Goal: Task Accomplishment & Management: Manage account settings

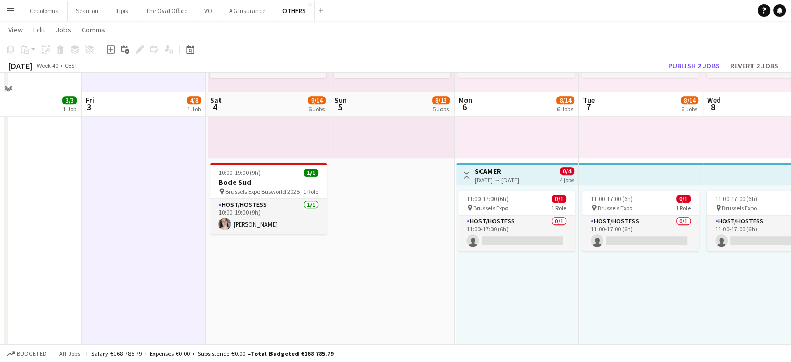
scroll to position [896, 0]
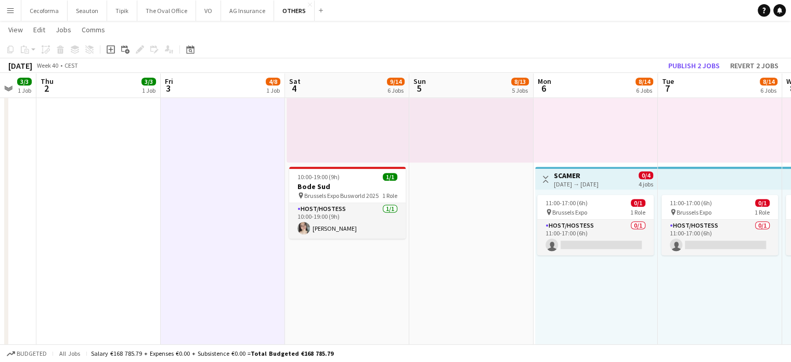
drag, startPoint x: 610, startPoint y: 292, endPoint x: 646, endPoint y: 292, distance: 36.4
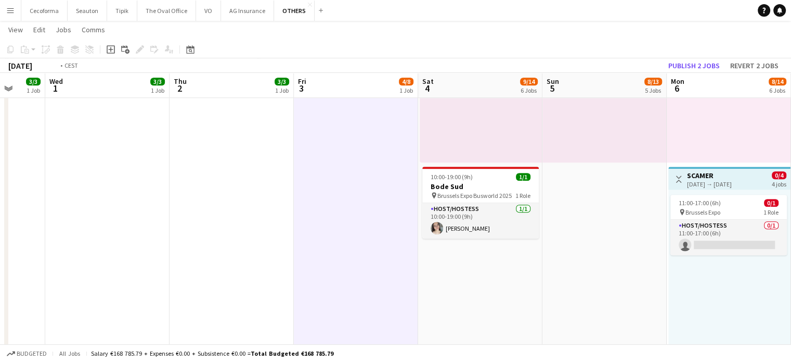
drag, startPoint x: 371, startPoint y: 221, endPoint x: 640, endPoint y: 243, distance: 269.3
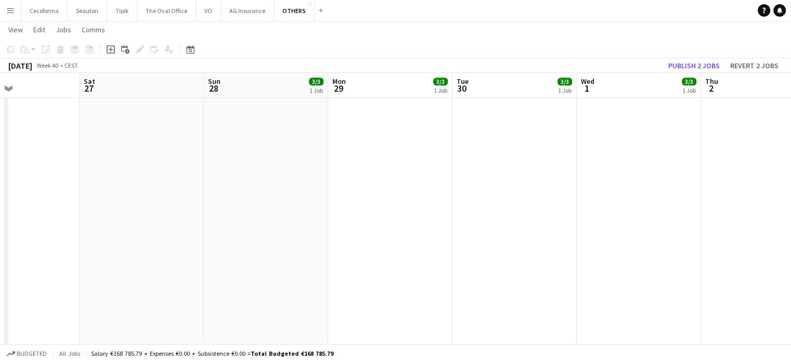
drag, startPoint x: 292, startPoint y: 218, endPoint x: 626, endPoint y: 264, distance: 337.1
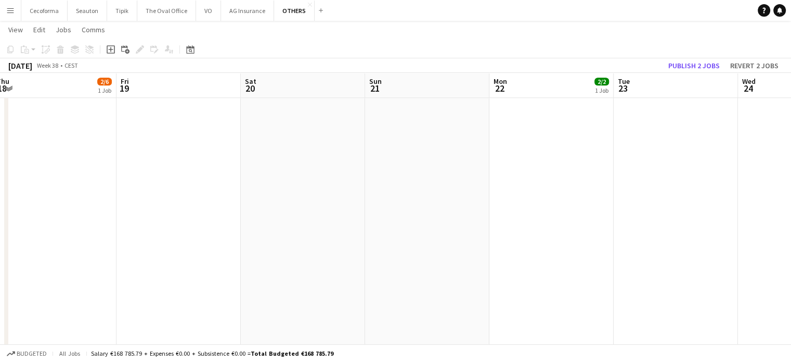
drag, startPoint x: 417, startPoint y: 208, endPoint x: 625, endPoint y: 213, distance: 207.6
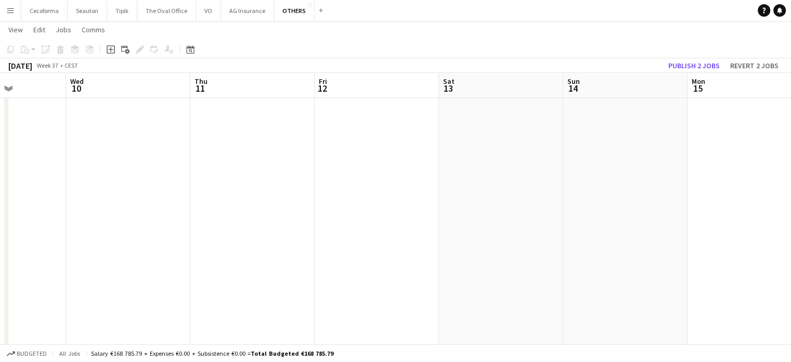
drag, startPoint x: 325, startPoint y: 174, endPoint x: 675, endPoint y: 205, distance: 350.9
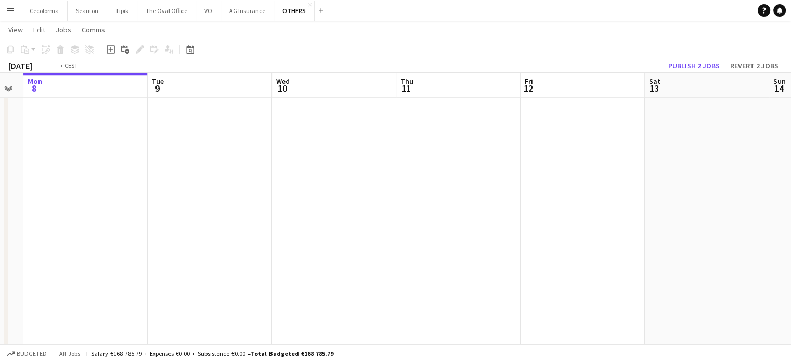
drag, startPoint x: 311, startPoint y: 158, endPoint x: 663, endPoint y: 205, distance: 355.9
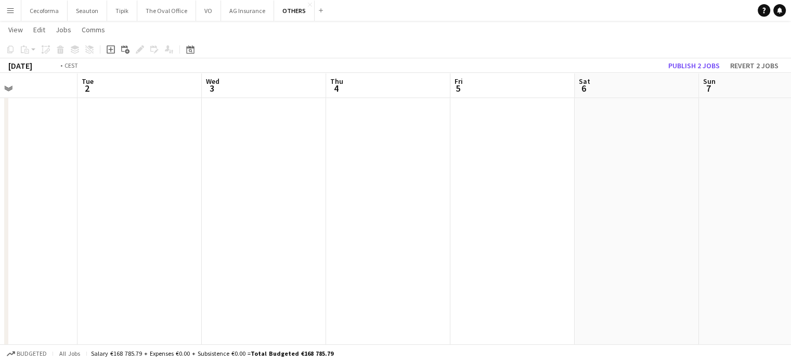
drag, startPoint x: 392, startPoint y: 226, endPoint x: 728, endPoint y: 257, distance: 337.5
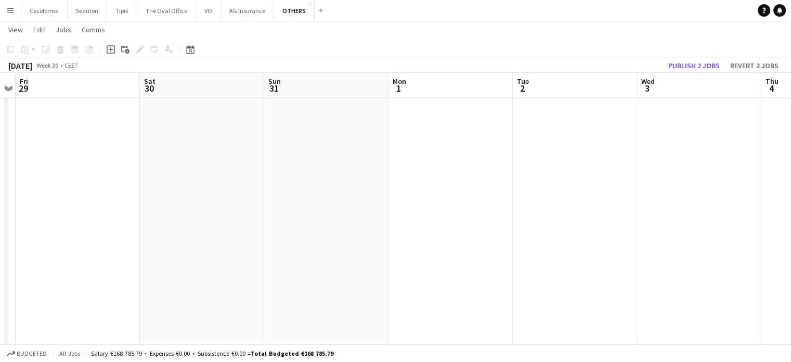
drag, startPoint x: 419, startPoint y: 255, endPoint x: 487, endPoint y: 255, distance: 68.1
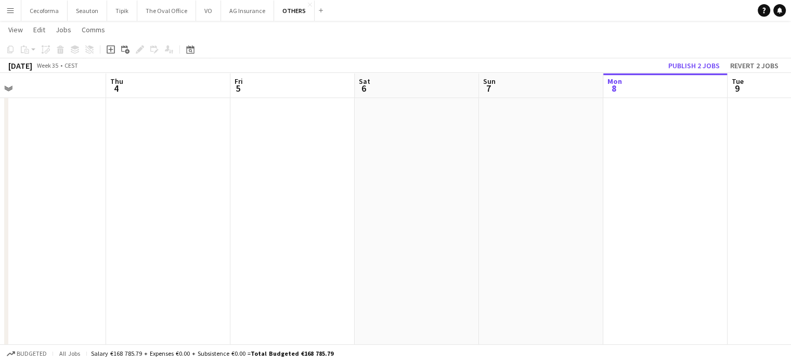
drag, startPoint x: 157, startPoint y: 139, endPoint x: 84, endPoint y: 125, distance: 74.2
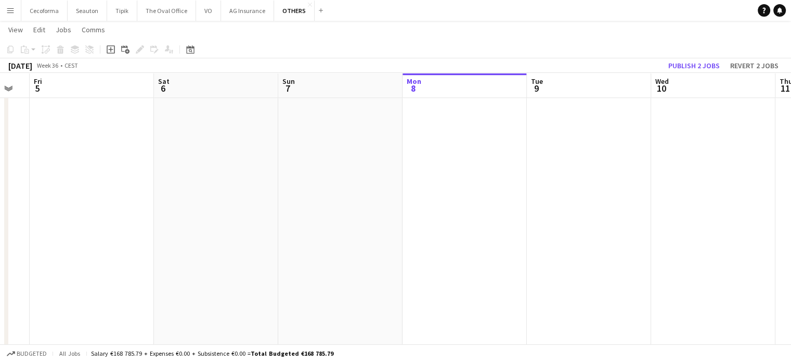
drag, startPoint x: 354, startPoint y: 173, endPoint x: 28, endPoint y: 98, distance: 334.8
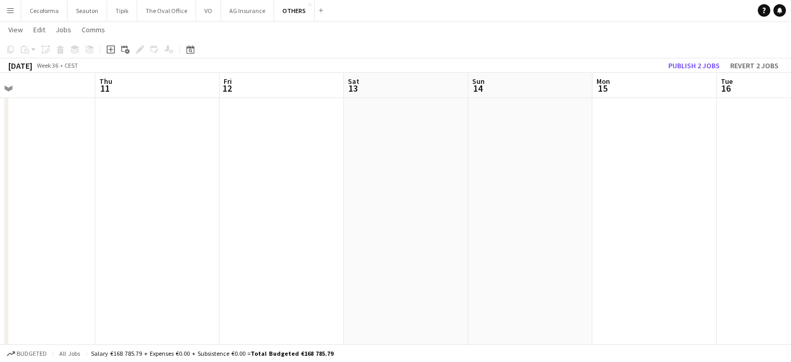
drag, startPoint x: 63, startPoint y: 49, endPoint x: 41, endPoint y: 42, distance: 24.2
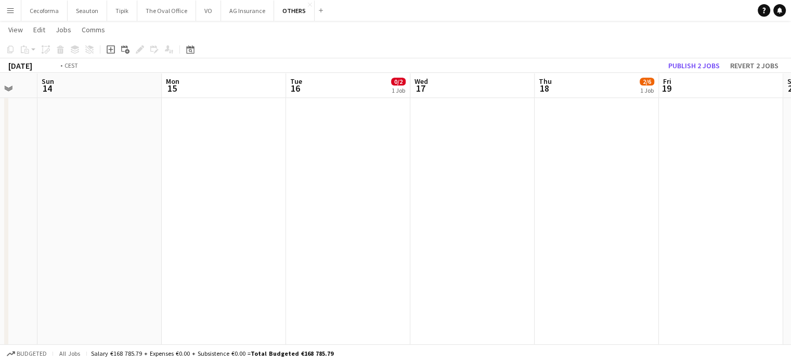
scroll to position [0, 454]
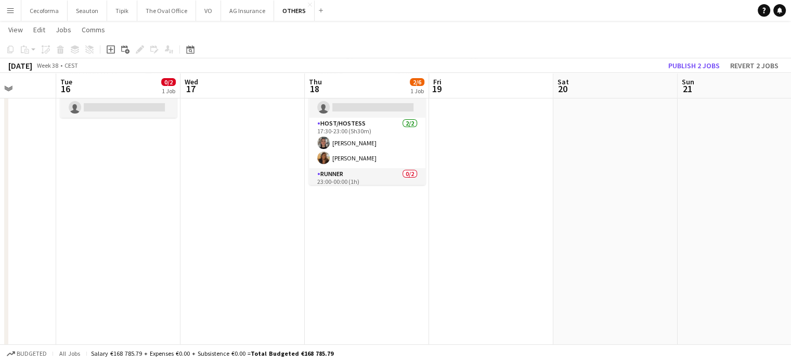
scroll to position [0, 0]
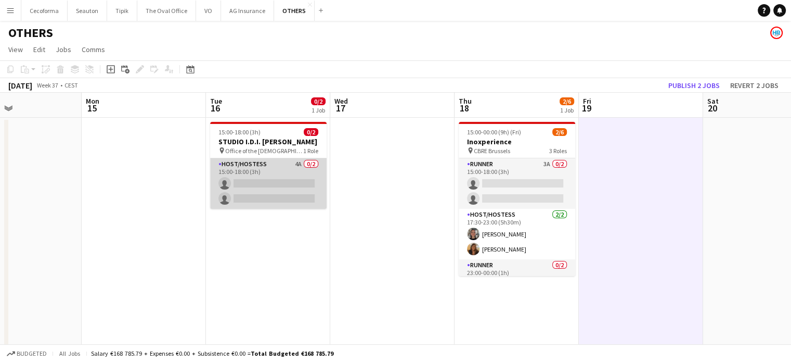
click at [258, 197] on app-card-role "Host/Hostess 4A 0/2 15:00-18:00 (3h) single-neutral-actions single-neutral-acti…" at bounding box center [268, 183] width 117 height 50
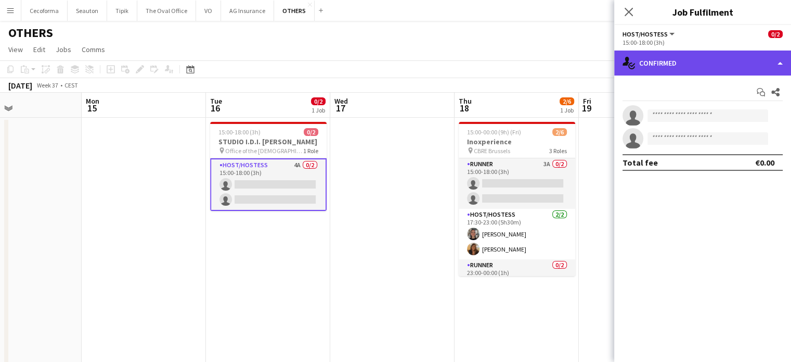
click at [782, 62] on div "single-neutral-actions-check-2 Confirmed" at bounding box center [702, 62] width 177 height 25
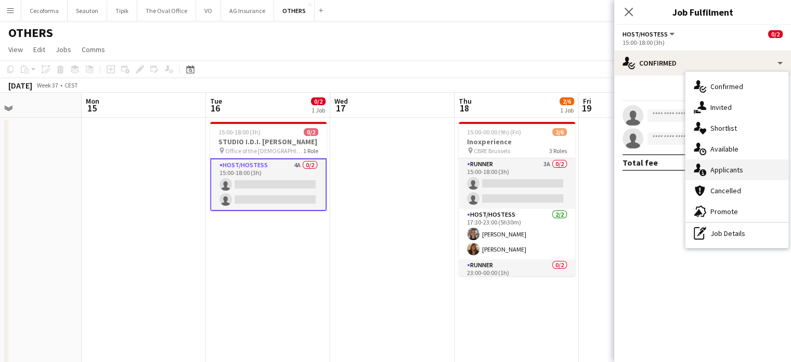
click at [725, 170] on span "Applicants" at bounding box center [727, 169] width 33 height 9
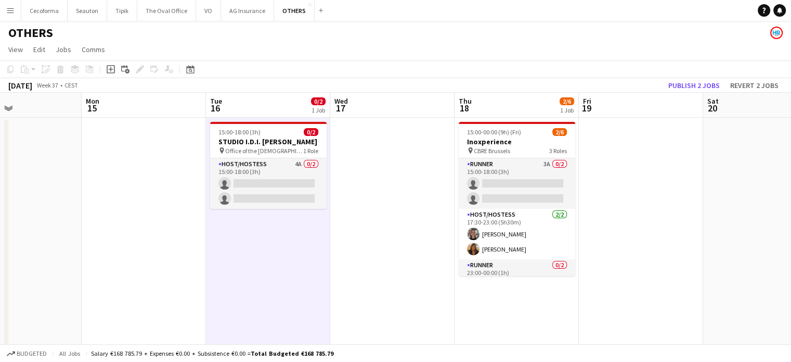
scroll to position [0, 291]
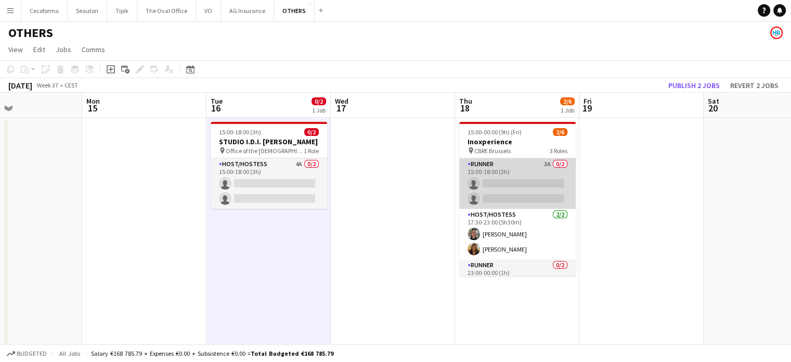
click at [518, 185] on app-card-role "Runner 3A 0/2 15:00-18:00 (3h) single-neutral-actions single-neutral-actions" at bounding box center [517, 183] width 117 height 50
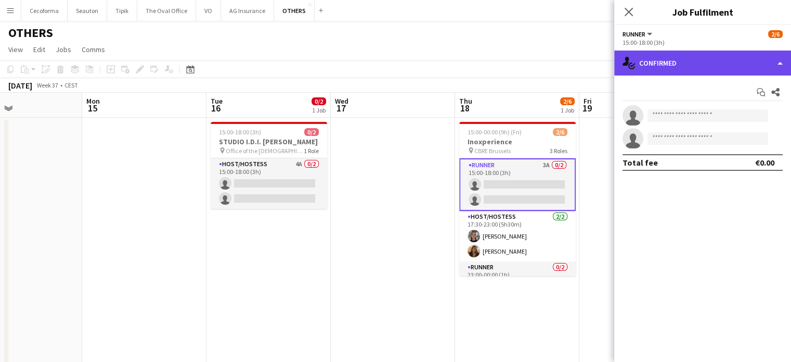
click at [780, 63] on div "single-neutral-actions-check-2 Confirmed" at bounding box center [702, 62] width 177 height 25
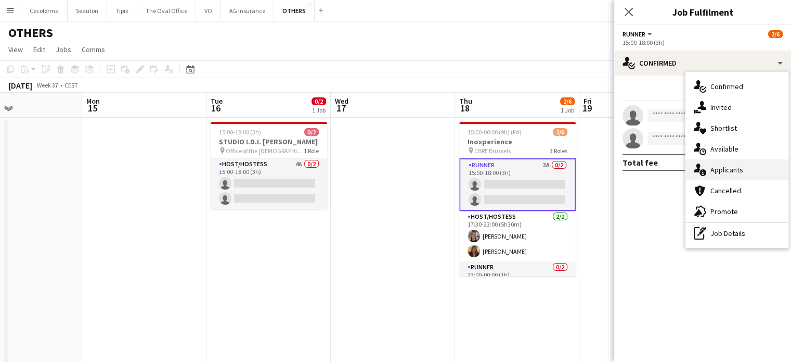
click at [722, 169] on span "Applicants" at bounding box center [727, 169] width 33 height 9
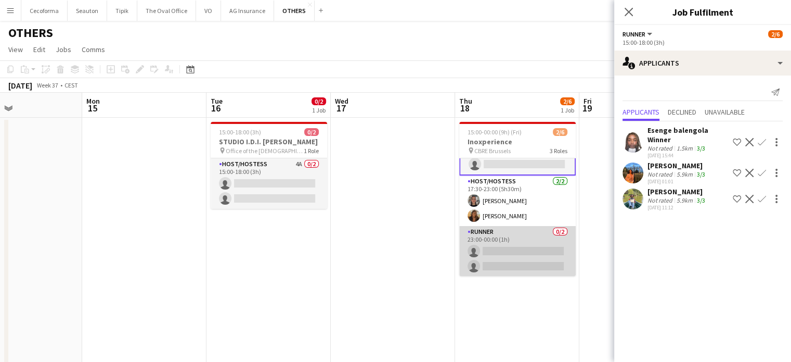
click at [534, 256] on app-card-role "Runner 0/2 23:00-00:00 (1h) single-neutral-actions single-neutral-actions" at bounding box center [517, 251] width 117 height 50
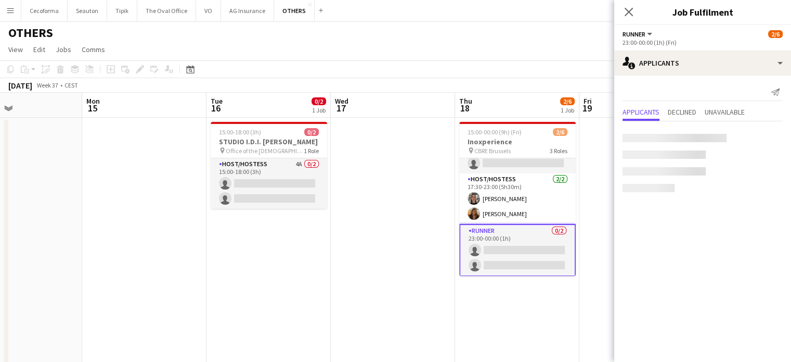
scroll to position [34, 0]
click at [534, 262] on app-card-role "Runner 0/2 23:00-00:00 (1h) single-neutral-actions single-neutral-actions" at bounding box center [517, 251] width 117 height 53
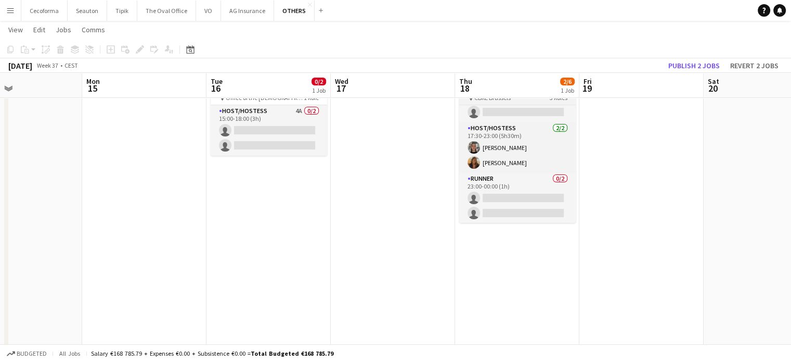
scroll to position [0, 0]
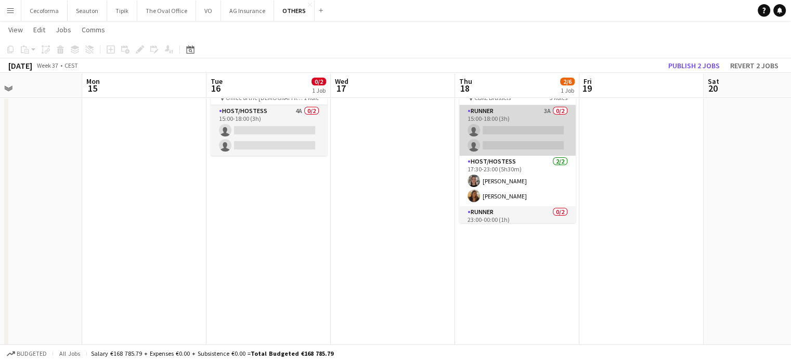
click at [500, 133] on app-card-role "Runner 3A 0/2 15:00-18:00 (3h) single-neutral-actions single-neutral-actions" at bounding box center [517, 130] width 117 height 50
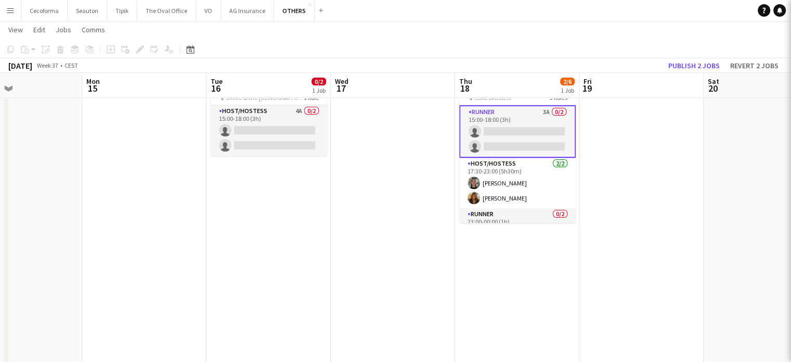
scroll to position [0, 290]
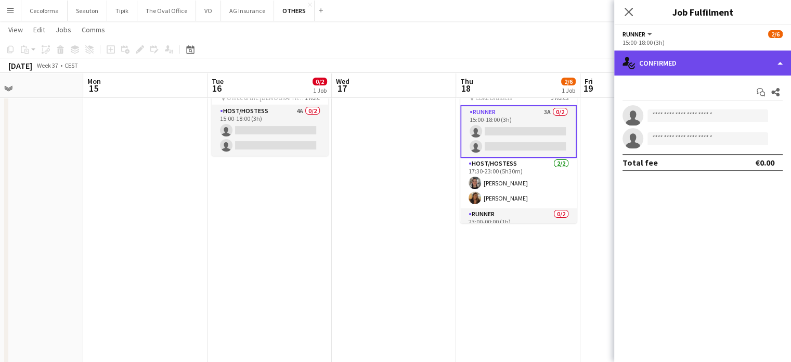
click at [781, 61] on div "single-neutral-actions-check-2 Confirmed" at bounding box center [702, 62] width 177 height 25
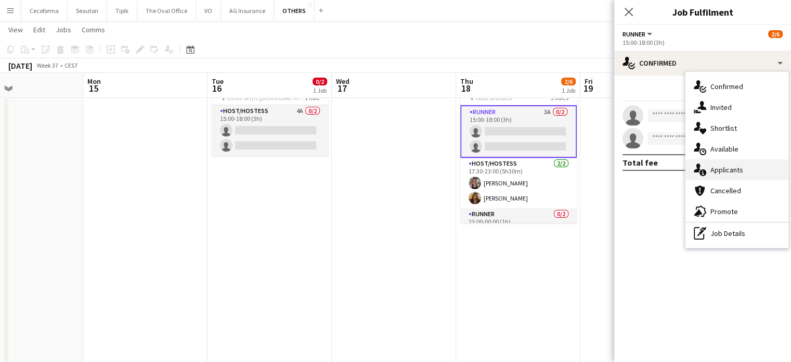
click at [727, 169] on span "Applicants" at bounding box center [727, 169] width 33 height 9
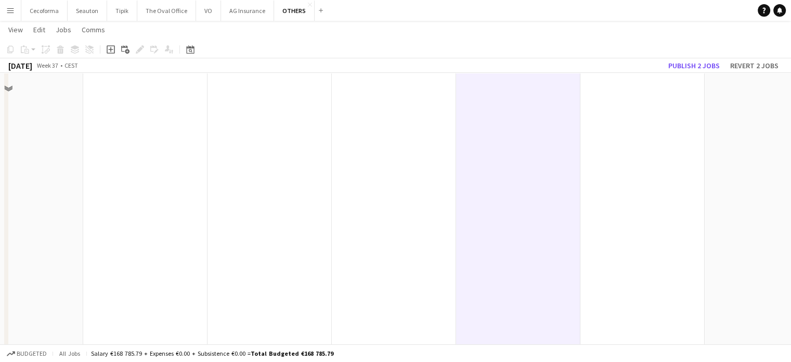
scroll to position [0, 0]
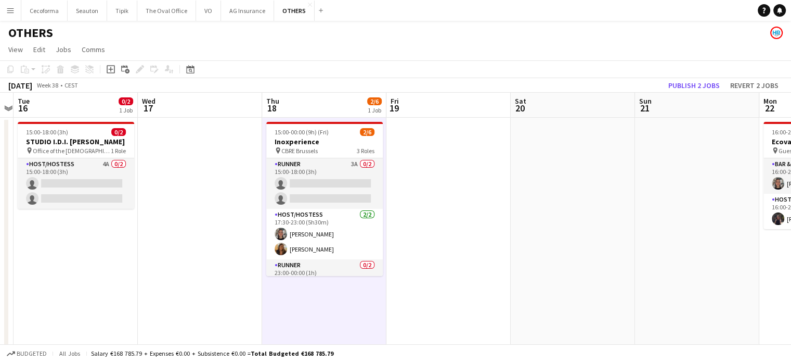
drag, startPoint x: 694, startPoint y: 218, endPoint x: 504, endPoint y: 184, distance: 193.5
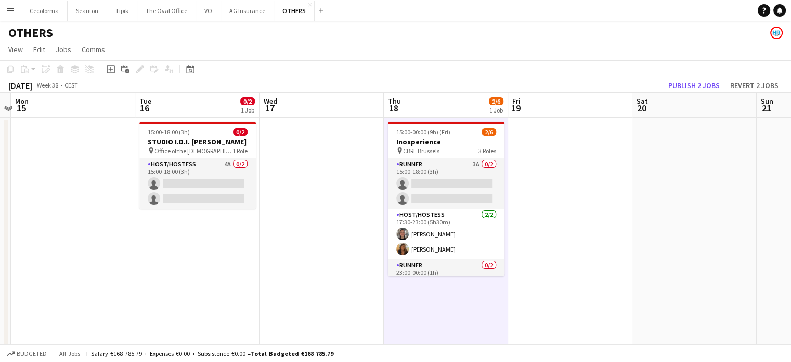
drag, startPoint x: 523, startPoint y: 176, endPoint x: 327, endPoint y: 153, distance: 198.0
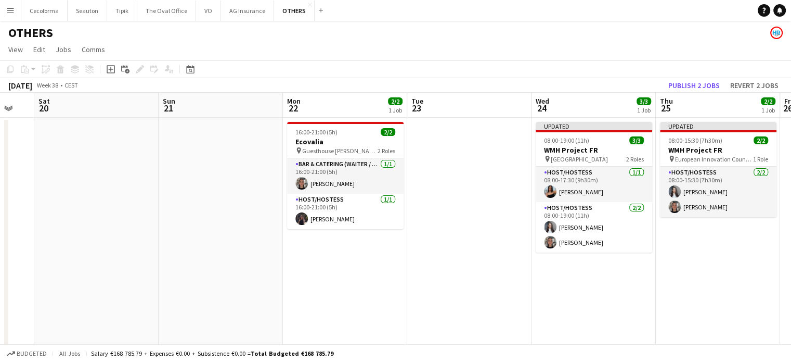
drag, startPoint x: 590, startPoint y: 279, endPoint x: 354, endPoint y: 234, distance: 240.5
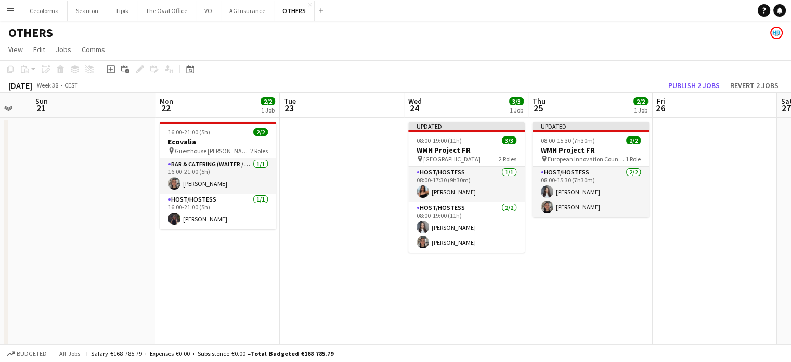
drag, startPoint x: 624, startPoint y: 278, endPoint x: 559, endPoint y: 272, distance: 65.3
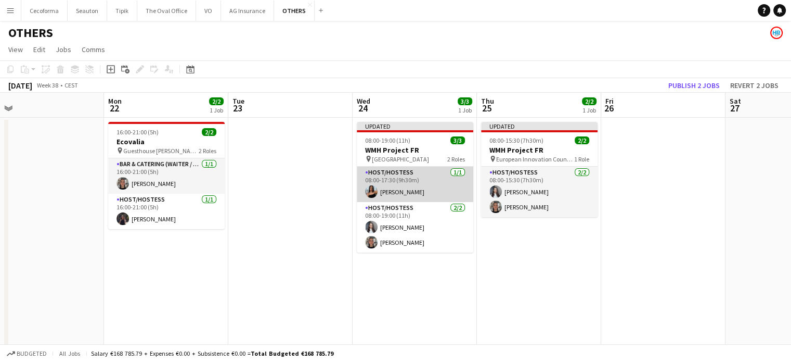
click at [405, 178] on app-card-role "Host/Hostess [DATE] 08:00-17:30 (9h30m) [PERSON_NAME]" at bounding box center [415, 183] width 117 height 35
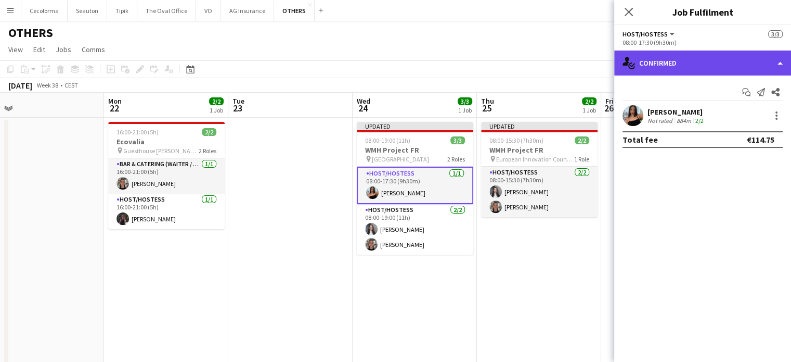
click at [782, 60] on div "single-neutral-actions-check-2 Confirmed" at bounding box center [702, 62] width 177 height 25
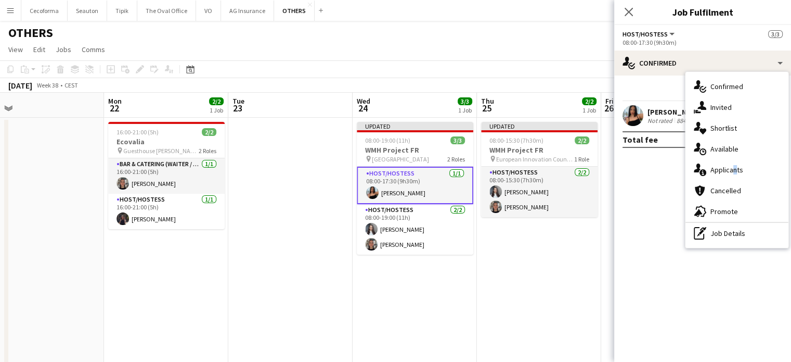
click at [731, 168] on span "Applicants" at bounding box center [727, 169] width 33 height 9
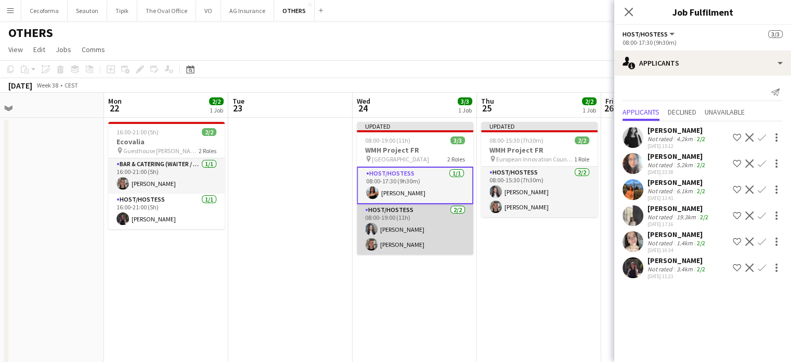
click at [410, 235] on app-card-role "Host/Hostess [DATE] 08:00-19:00 (11h) [PERSON_NAME] [PERSON_NAME]" at bounding box center [415, 229] width 117 height 50
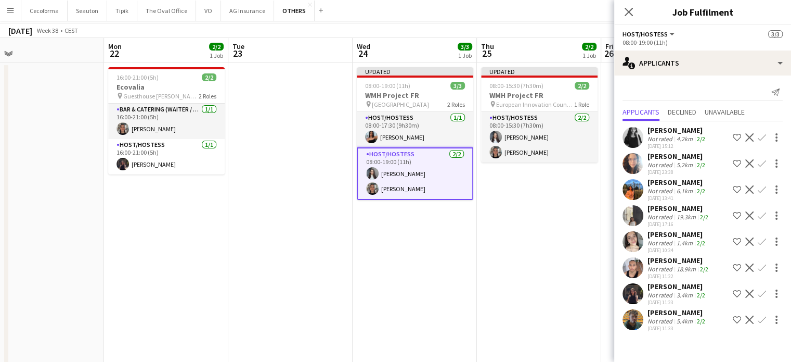
scroll to position [0, 0]
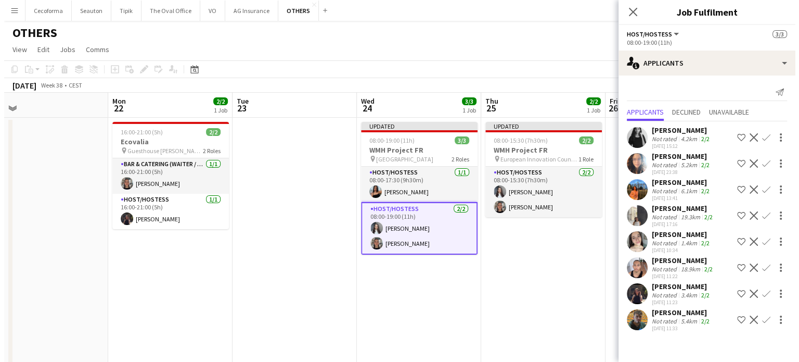
scroll to position [0, 393]
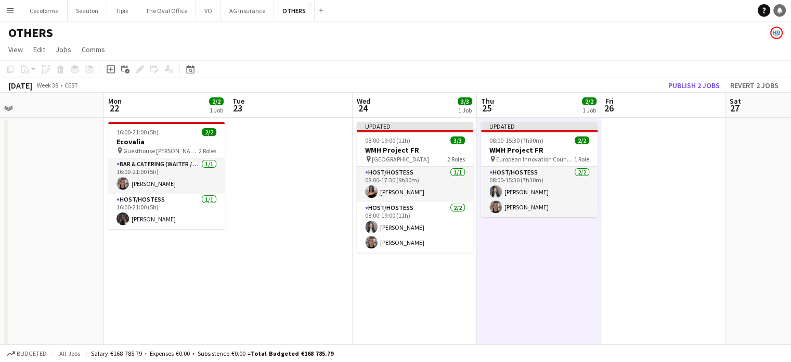
click at [782, 10] on icon "Notifications" at bounding box center [780, 10] width 6 height 6
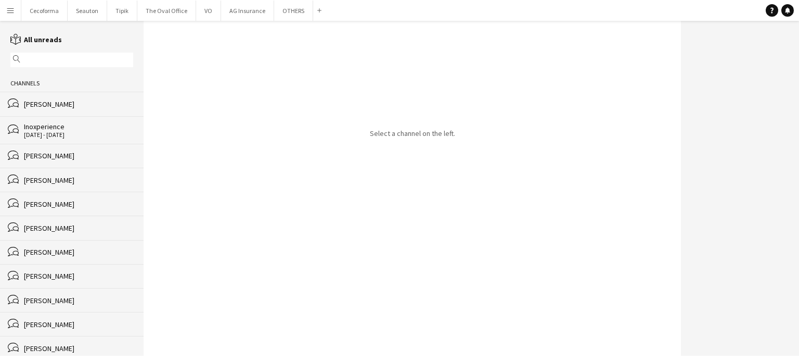
click at [61, 156] on div "[PERSON_NAME]" at bounding box center [78, 155] width 109 height 9
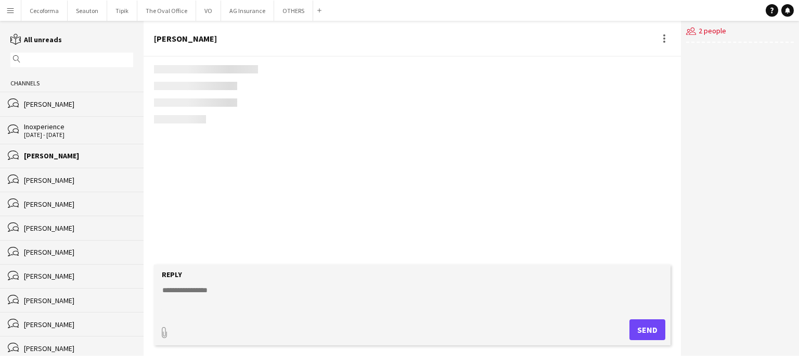
scroll to position [1088, 0]
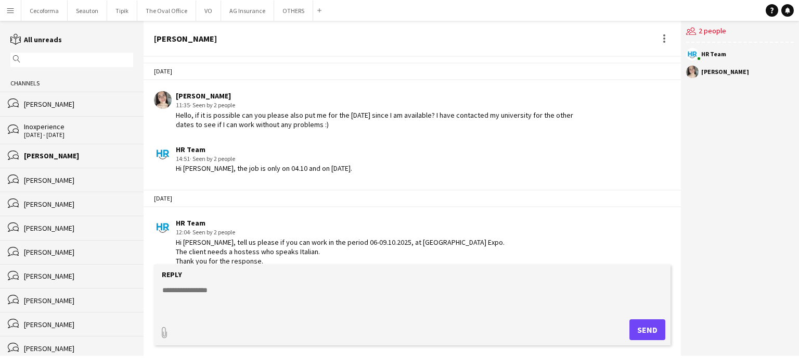
click at [15, 15] on button "Menu" at bounding box center [10, 10] width 21 height 21
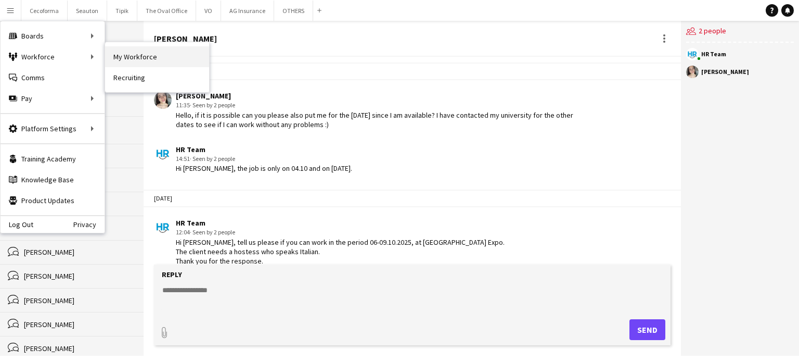
click at [156, 58] on link "My Workforce" at bounding box center [157, 56] width 104 height 21
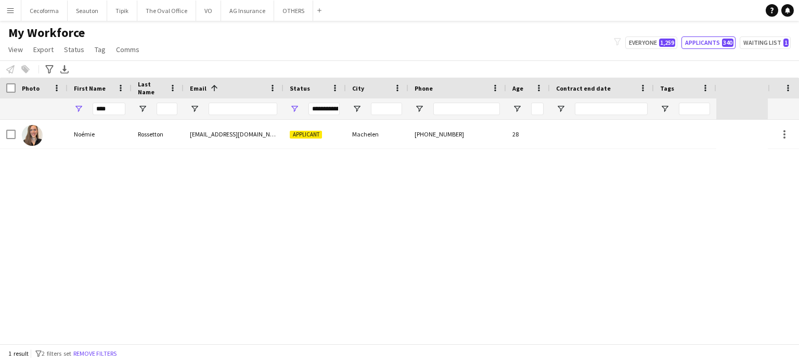
click at [126, 104] on div "****" at bounding box center [100, 108] width 64 height 21
click at [319, 103] on div "**********" at bounding box center [323, 108] width 31 height 12
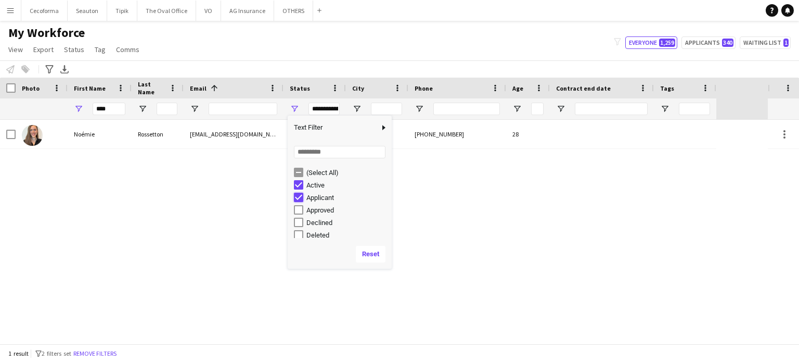
type input "**********"
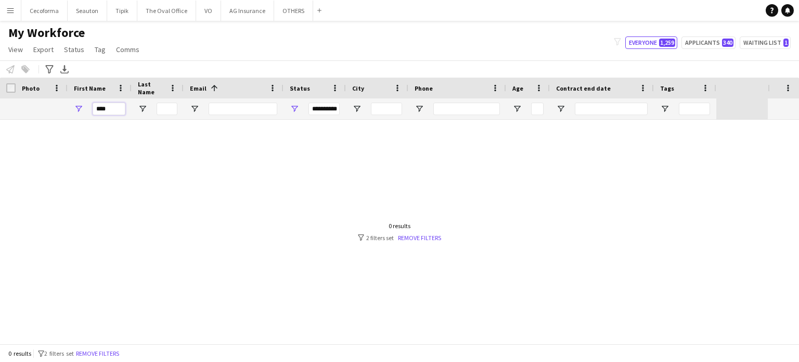
click at [118, 106] on input "****" at bounding box center [109, 108] width 33 height 12
type input "*"
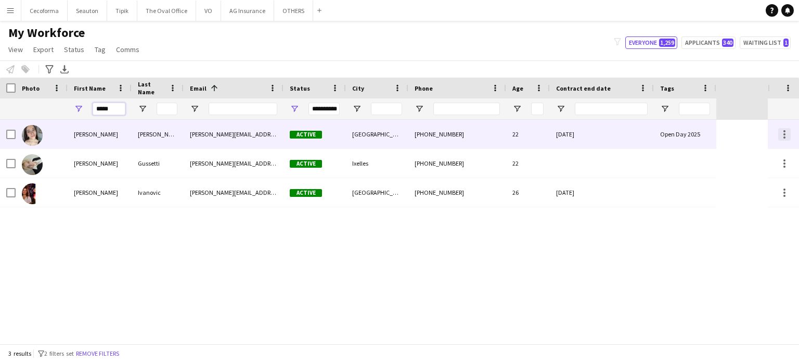
type input "*****"
click at [782, 135] on div at bounding box center [784, 134] width 12 height 12
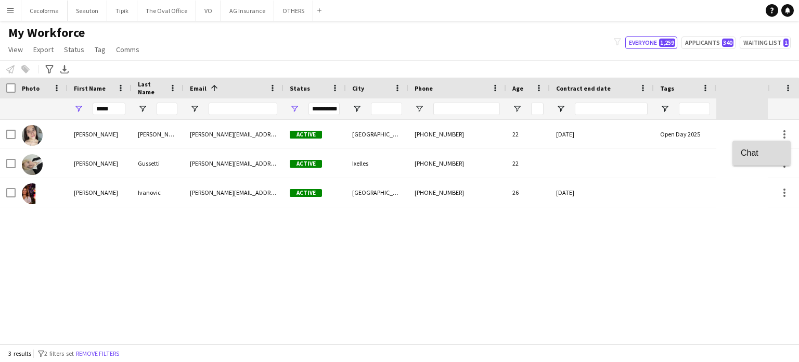
click at [749, 154] on span "Chat" at bounding box center [762, 152] width 42 height 9
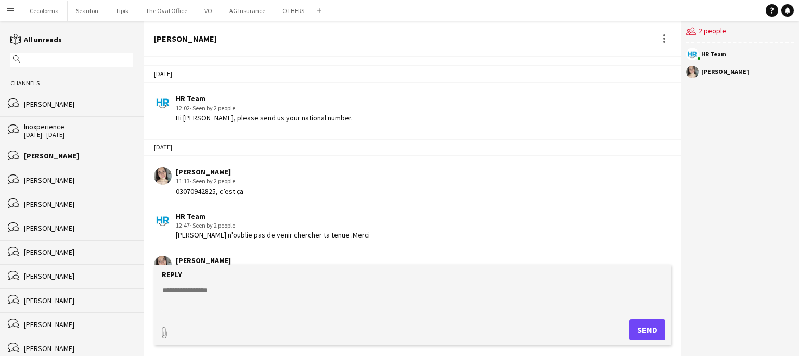
scroll to position [1088, 0]
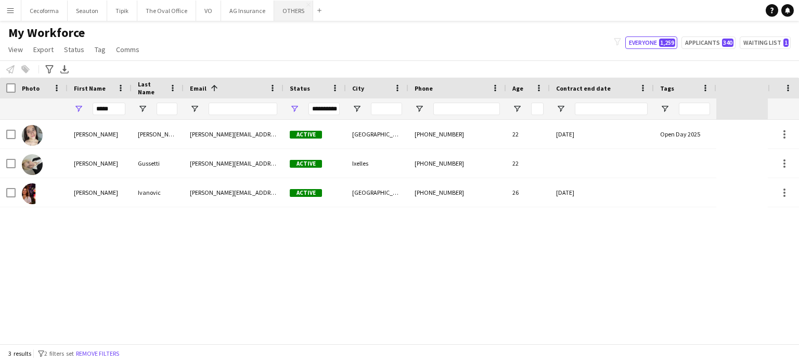
click at [289, 6] on button "OTHERS Close" at bounding box center [293, 11] width 39 height 20
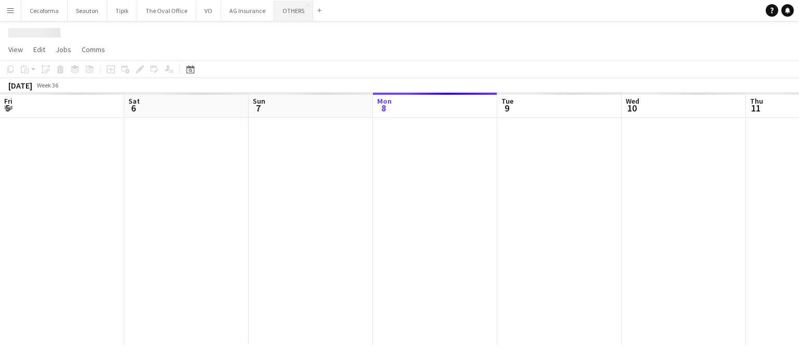
scroll to position [0, 249]
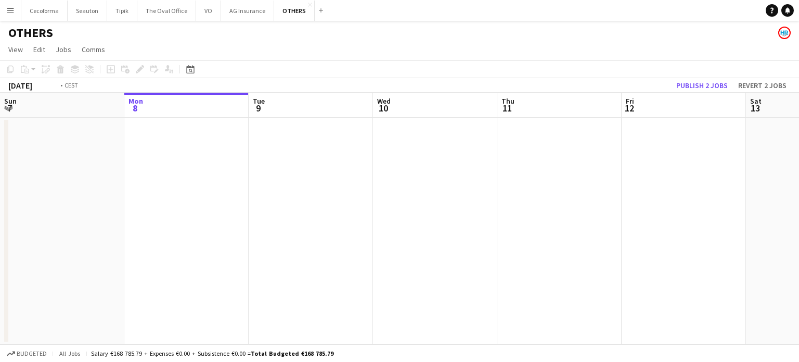
click at [248, 176] on app-calendar-viewport "Fri 5 Sat 6 Sun 7 Mon 8 Tue 9 Wed 10 Thu 11 Fri 12 Sat 13 Sun 14 Mon 15 Tue 16 …" at bounding box center [399, 218] width 799 height 251
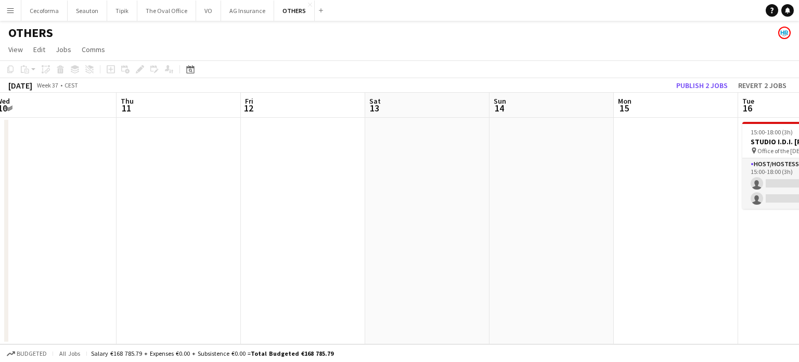
drag, startPoint x: 352, startPoint y: 221, endPoint x: 366, endPoint y: 221, distance: 14.6
click at [248, 197] on app-calendar-viewport "Sun 7 Mon 8 Tue 9 Wed 10 Thu 11 Fri 12 Sat 13 Sun 14 Mon 15 Tue 16 0/2 1 Job We…" at bounding box center [399, 218] width 799 height 251
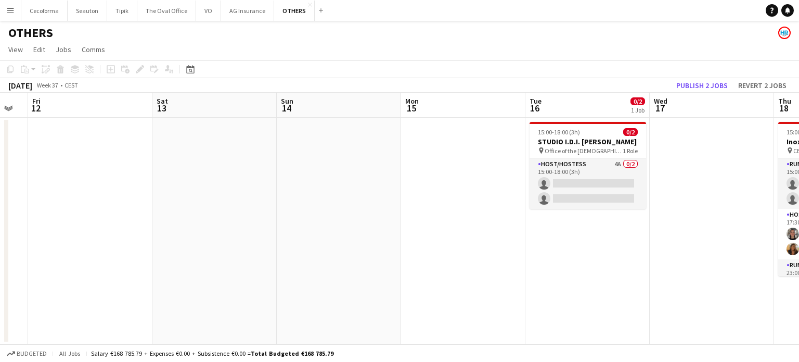
click at [194, 185] on app-calendar-viewport "Tue 9 Wed 10 Thu 11 Fri 12 Sat 13 Sun 14 Mon 15 Tue 16 0/2 1 Job Wed 17 Thu 18 …" at bounding box center [399, 218] width 799 height 251
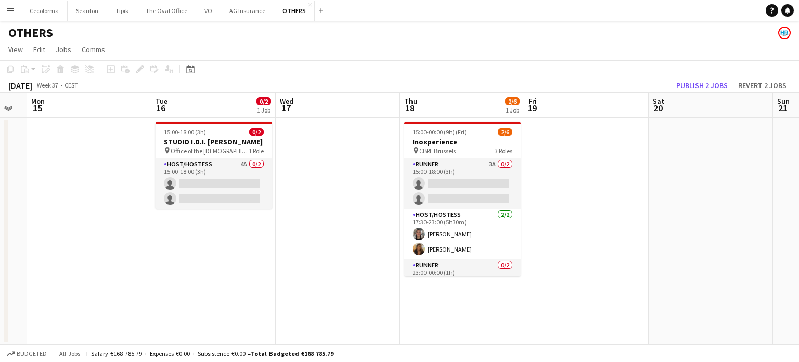
click at [159, 199] on app-calendar-viewport "Thu 11 Fri 12 Sat 13 Sun 14 Mon 15 Tue 16 0/2 1 Job Wed 17 Thu 18 2/6 1 Job Fri…" at bounding box center [399, 218] width 799 height 251
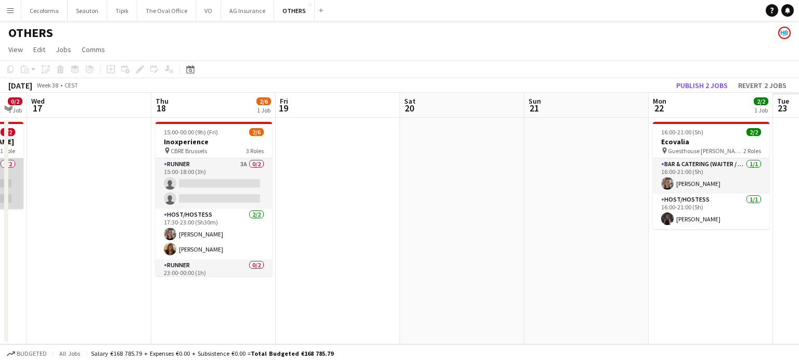
scroll to position [0, 255]
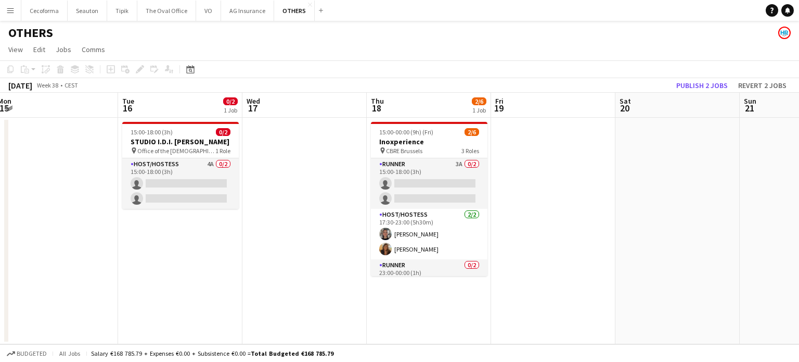
click at [279, 216] on app-calendar-viewport "Sat 13 Sun 14 Mon 15 Tue 16 0/2 1 Job Wed 17 Thu 18 2/6 1 Job Fri 19 Sat 20 Sun…" at bounding box center [399, 218] width 799 height 251
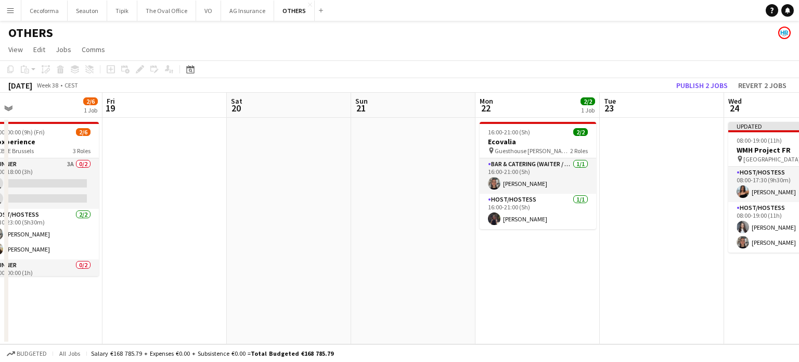
drag, startPoint x: 452, startPoint y: 249, endPoint x: 253, endPoint y: 207, distance: 203.0
click at [261, 210] on app-calendar-viewport "Mon 15 Tue 16 0/2 1 Job Wed 17 Thu 18 2/6 1 Job Fri 19 Sat 20 Sun 21 Mon 22 2/2…" at bounding box center [399, 218] width 799 height 251
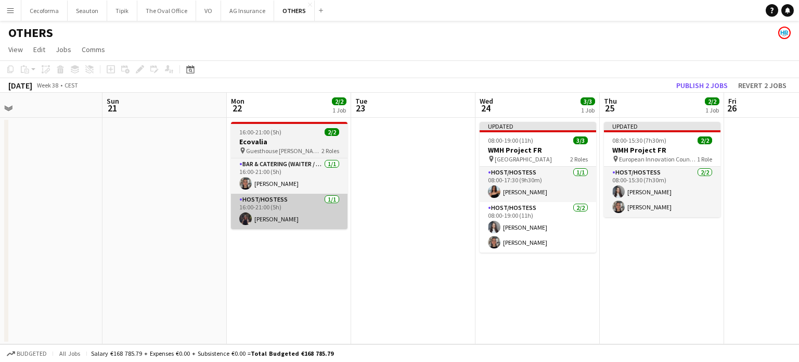
scroll to position [0, 457]
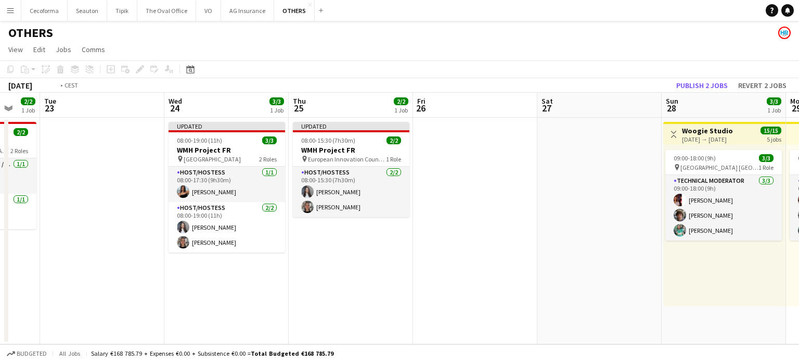
drag, startPoint x: 609, startPoint y: 278, endPoint x: 407, endPoint y: 272, distance: 202.5
click at [409, 272] on app-calendar-viewport "Fri 19 Sat 20 Sun 21 Mon 22 2/2 1 Job Tue 23 Wed 24 3/3 1 Job Thu 25 2/2 1 Job …" at bounding box center [399, 218] width 799 height 251
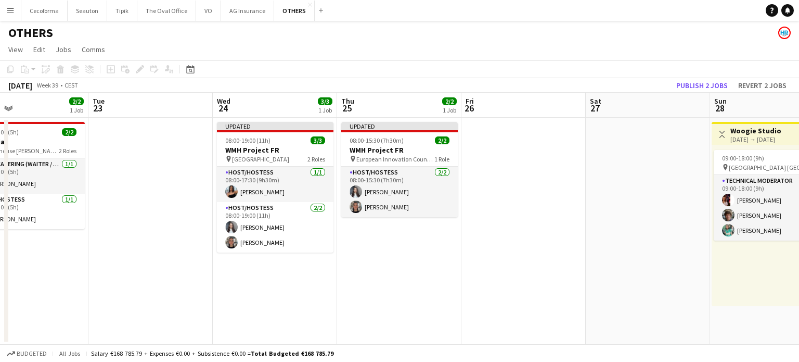
click at [237, 230] on app-calendar-viewport "Fri 19 Sat 20 Sun 21 Mon 22 2/2 1 Job Tue 23 Wed 24 3/3 1 Job Thu 25 2/2 1 Job …" at bounding box center [399, 218] width 799 height 251
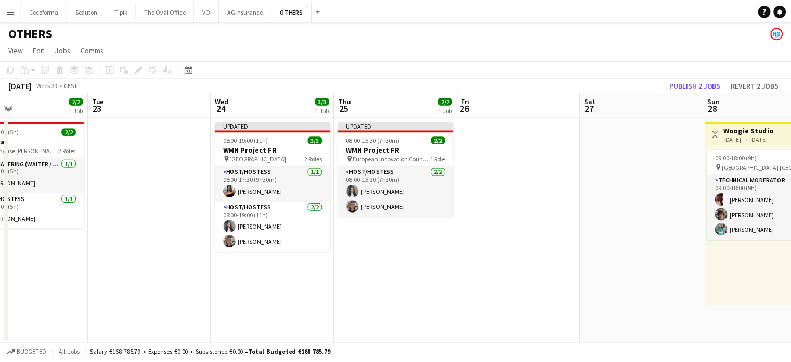
scroll to position [0, 279]
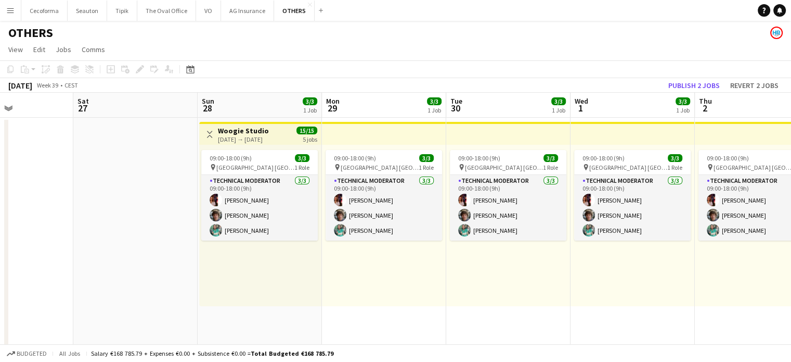
drag, startPoint x: 563, startPoint y: 306, endPoint x: 352, endPoint y: 267, distance: 214.9
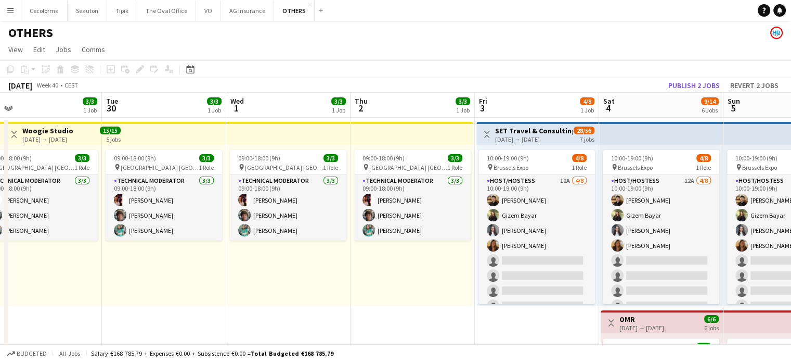
drag, startPoint x: 629, startPoint y: 320, endPoint x: 349, endPoint y: 264, distance: 285.5
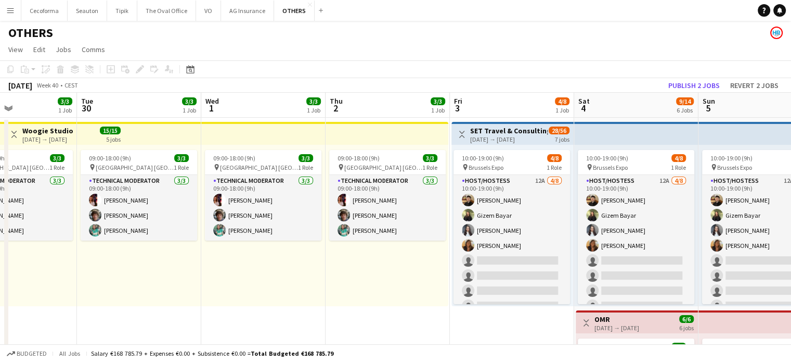
drag, startPoint x: 565, startPoint y: 326, endPoint x: 121, endPoint y: 195, distance: 463.2
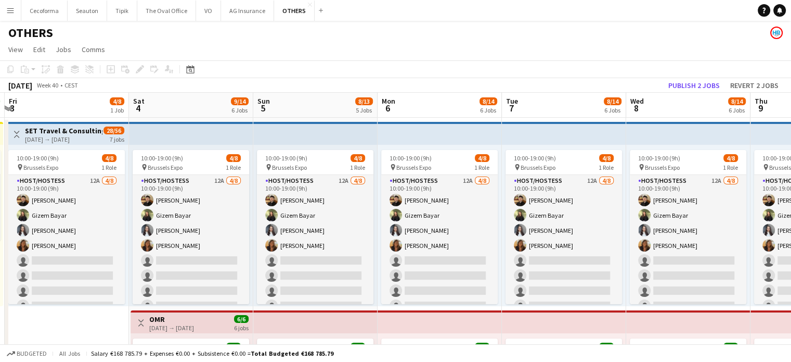
scroll to position [0, 477]
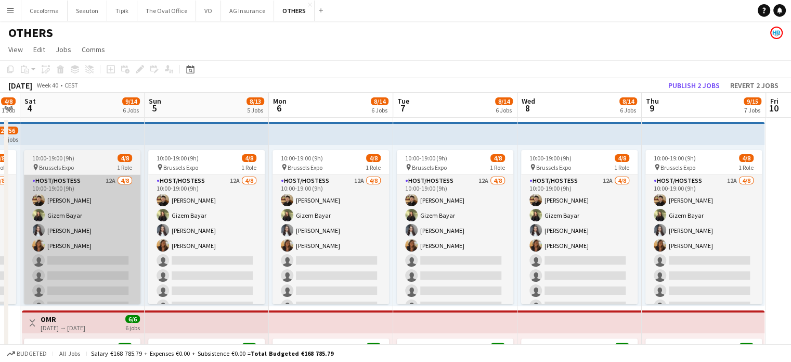
drag, startPoint x: 136, startPoint y: 321, endPoint x: 107, endPoint y: 192, distance: 132.4
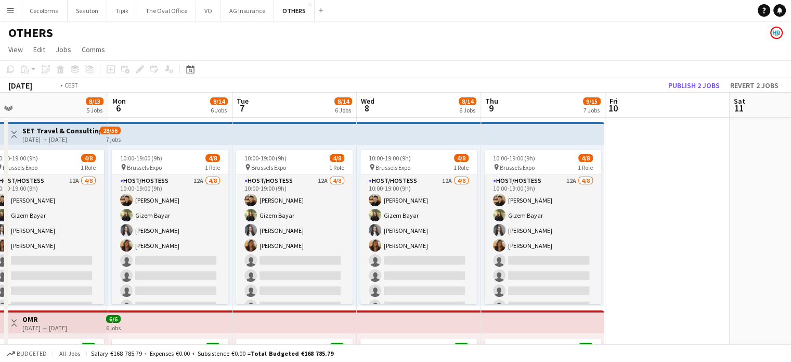
drag, startPoint x: 646, startPoint y: 195, endPoint x: 247, endPoint y: 106, distance: 408.6
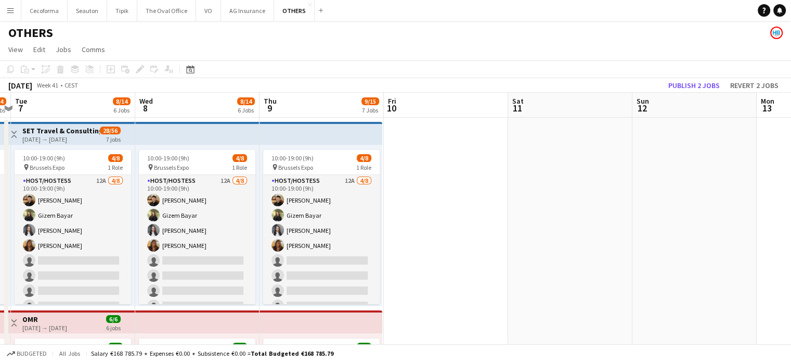
drag, startPoint x: 549, startPoint y: 201, endPoint x: 396, endPoint y: 192, distance: 153.2
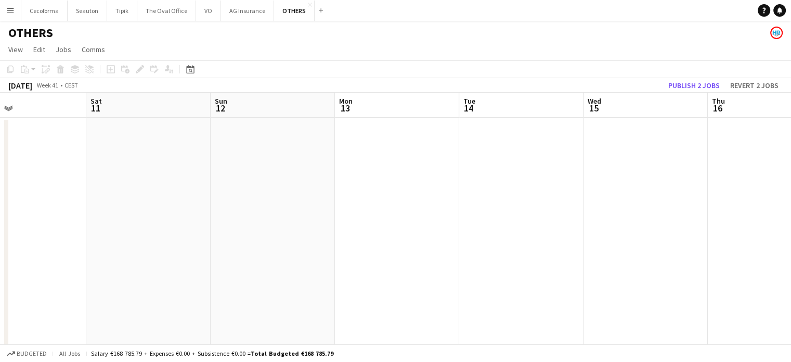
drag, startPoint x: 409, startPoint y: 223, endPoint x: 171, endPoint y: 150, distance: 248.5
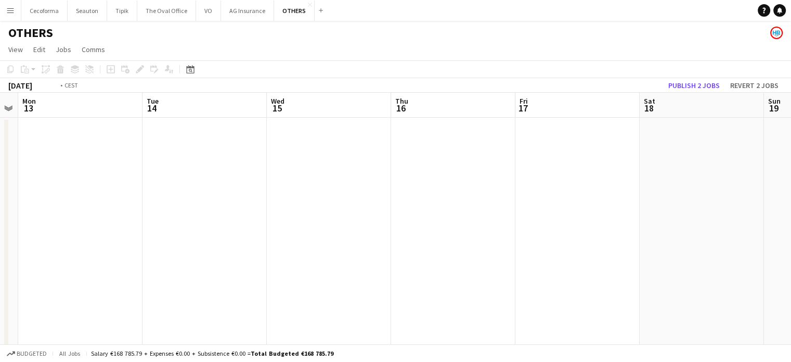
drag, startPoint x: 510, startPoint y: 251, endPoint x: 129, endPoint y: 162, distance: 391.5
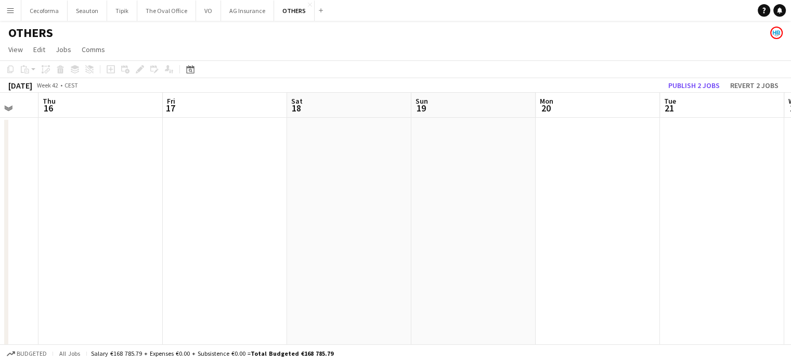
drag, startPoint x: 410, startPoint y: 253, endPoint x: 80, endPoint y: 158, distance: 343.7
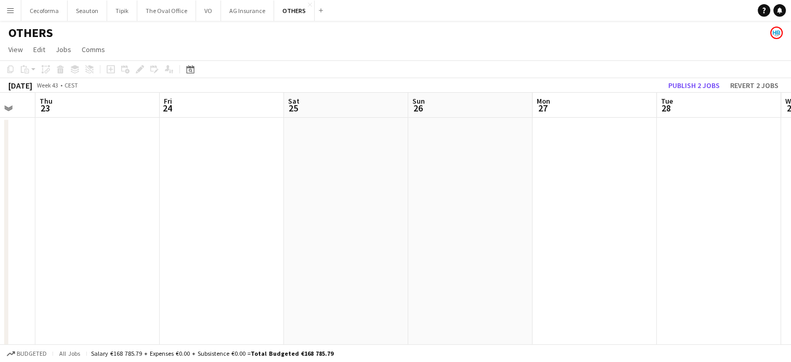
drag, startPoint x: 647, startPoint y: 274, endPoint x: 410, endPoint y: 245, distance: 238.5
drag, startPoint x: 240, startPoint y: 217, endPoint x: 63, endPoint y: 163, distance: 185.1
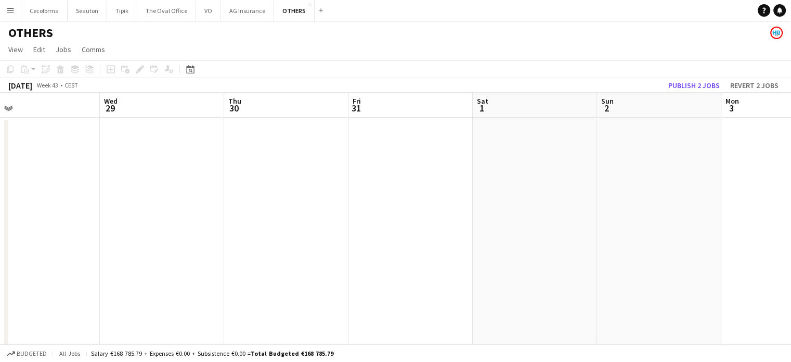
drag, startPoint x: 252, startPoint y: 224, endPoint x: 44, endPoint y: 145, distance: 223.1
drag, startPoint x: 551, startPoint y: 219, endPoint x: 310, endPoint y: 177, distance: 245.0
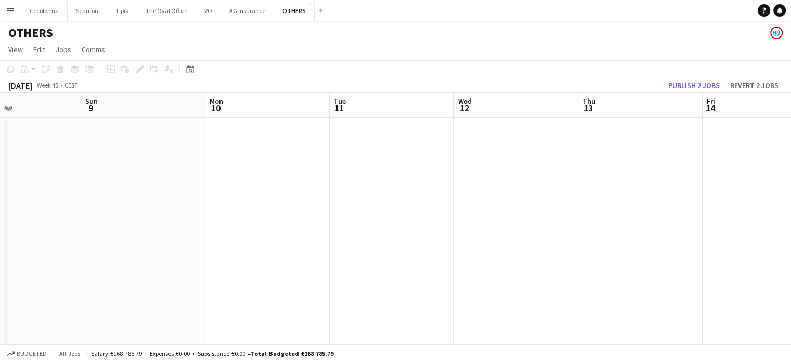
drag, startPoint x: 504, startPoint y: 265, endPoint x: 102, endPoint y: 166, distance: 412.9
drag, startPoint x: 148, startPoint y: 206, endPoint x: 81, endPoint y: 144, distance: 91.3
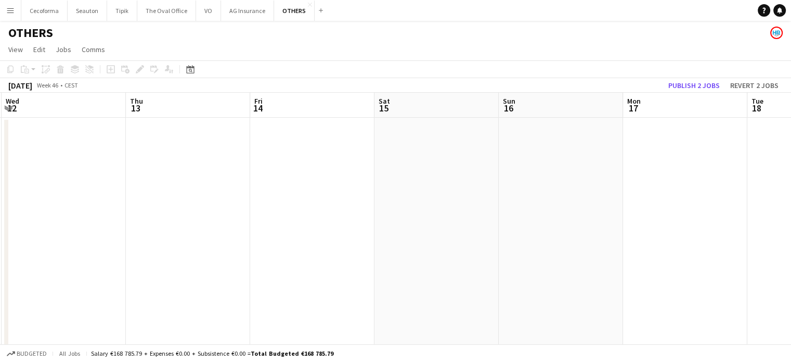
drag, startPoint x: 499, startPoint y: 276, endPoint x: 143, endPoint y: 178, distance: 369.1
drag, startPoint x: 418, startPoint y: 264, endPoint x: 45, endPoint y: 157, distance: 387.5
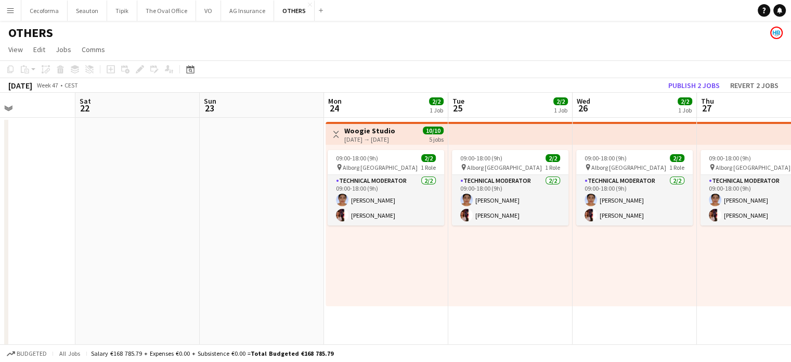
drag, startPoint x: 501, startPoint y: 325, endPoint x: 260, endPoint y: 270, distance: 248.1
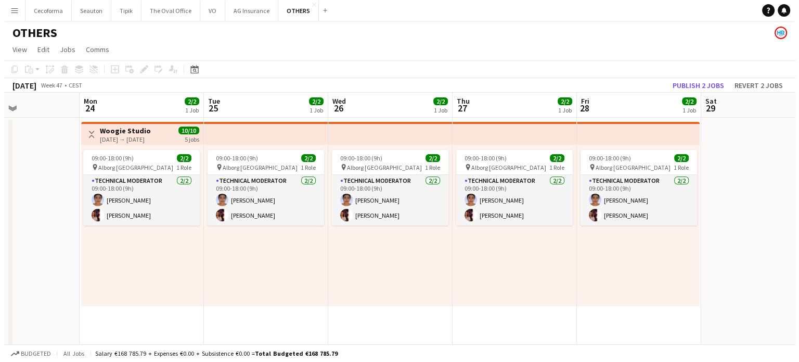
scroll to position [0, 300]
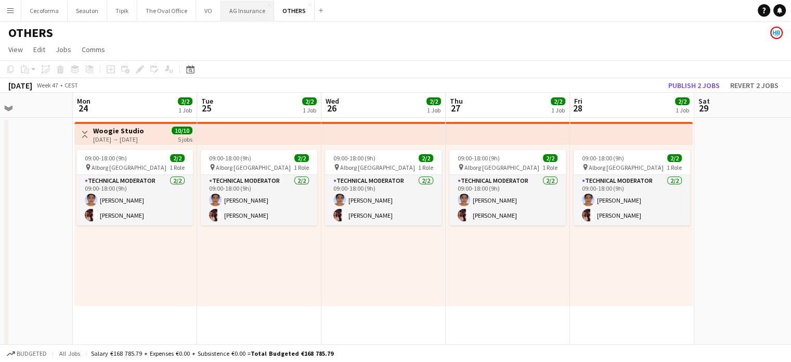
click at [243, 9] on button "AG Insurance Close" at bounding box center [247, 11] width 53 height 20
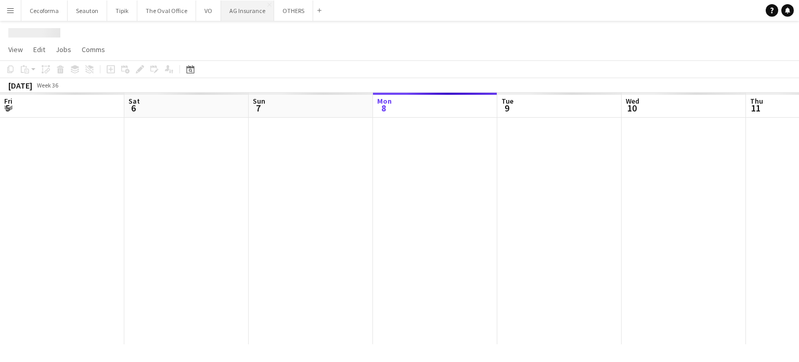
scroll to position [0, 249]
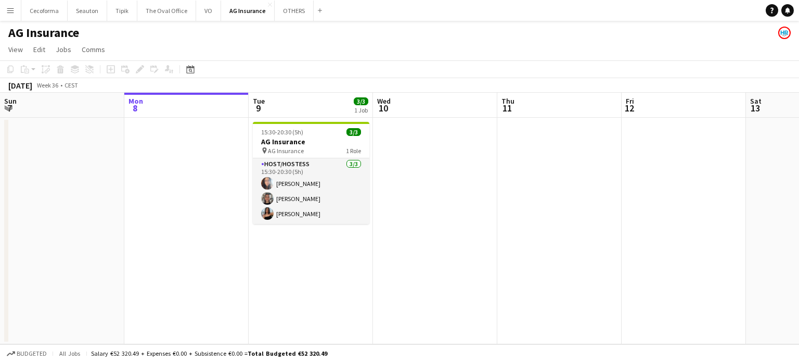
click at [7, 10] on app-icon "Menu" at bounding box center [10, 10] width 8 height 8
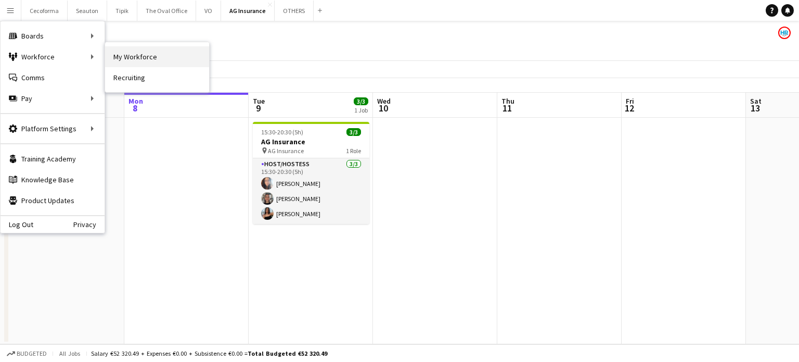
click at [137, 60] on link "My Workforce" at bounding box center [157, 56] width 104 height 21
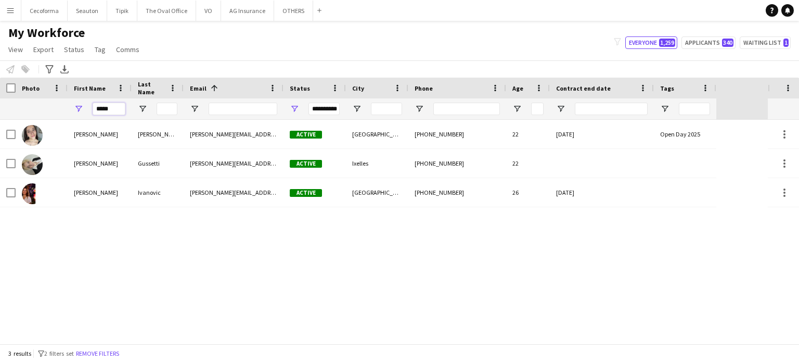
click at [116, 111] on input "*****" at bounding box center [109, 108] width 33 height 12
type input "*"
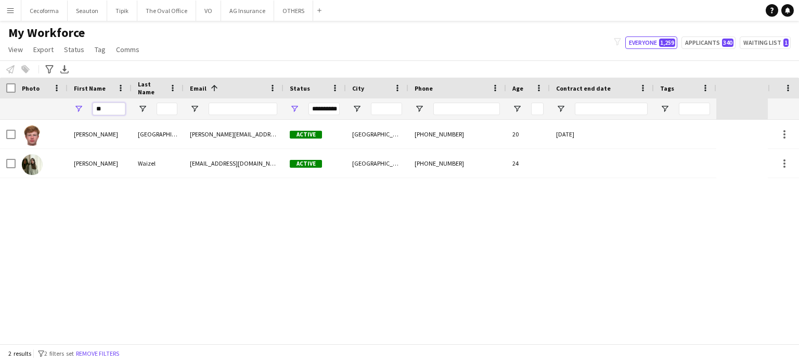
type input "*"
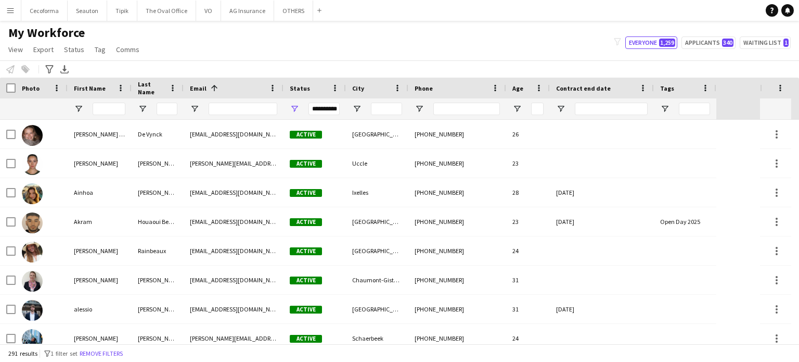
click at [326, 107] on div "**********" at bounding box center [323, 108] width 31 height 12
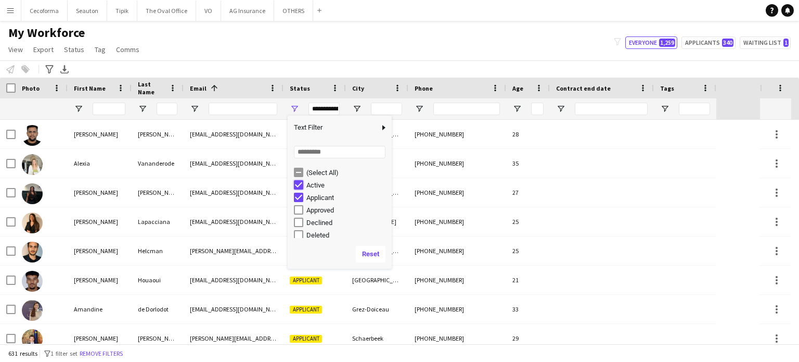
type input "**********"
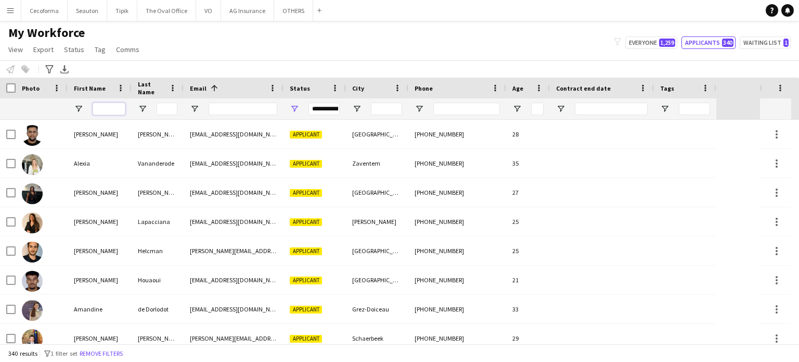
click at [102, 103] on input "First Name Filter Input" at bounding box center [109, 108] width 33 height 12
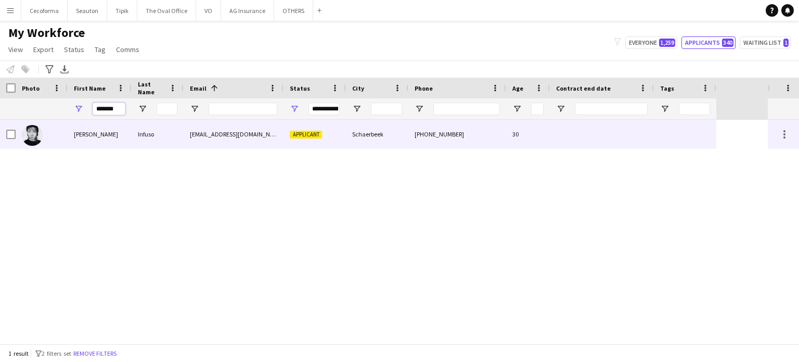
type input "*******"
click at [608, 141] on div at bounding box center [602, 134] width 104 height 29
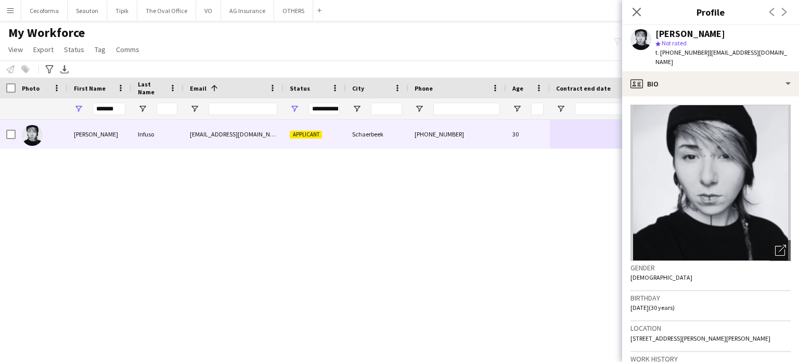
click at [703, 184] on img at bounding box center [710, 183] width 160 height 156
click at [707, 169] on img at bounding box center [710, 183] width 160 height 156
click at [724, 152] on img at bounding box center [710, 183] width 160 height 156
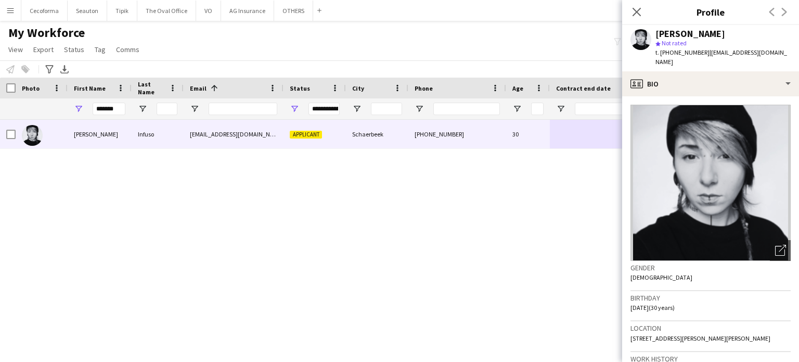
click at [724, 152] on img at bounding box center [710, 183] width 160 height 156
click at [531, 203] on div "Daniela Infuso [EMAIL_ADDRESS][PERSON_NAME][DOMAIN_NAME] Applicant [PERSON_NAME…" at bounding box center [384, 232] width 768 height 224
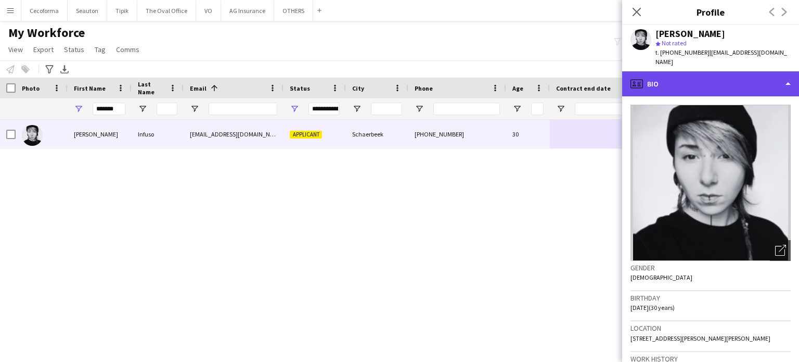
click at [789, 75] on div "profile Bio" at bounding box center [710, 83] width 177 height 25
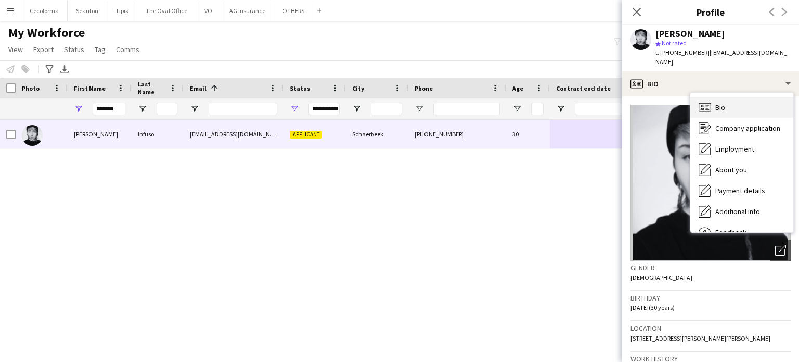
click at [722, 102] on span "Bio" at bounding box center [720, 106] width 10 height 9
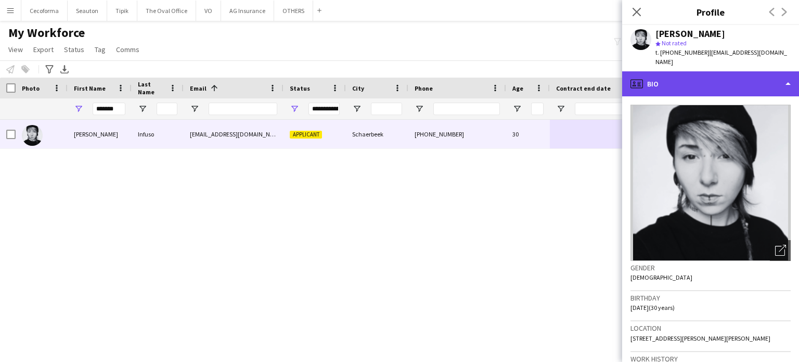
click at [789, 72] on div "profile Bio" at bounding box center [710, 83] width 177 height 25
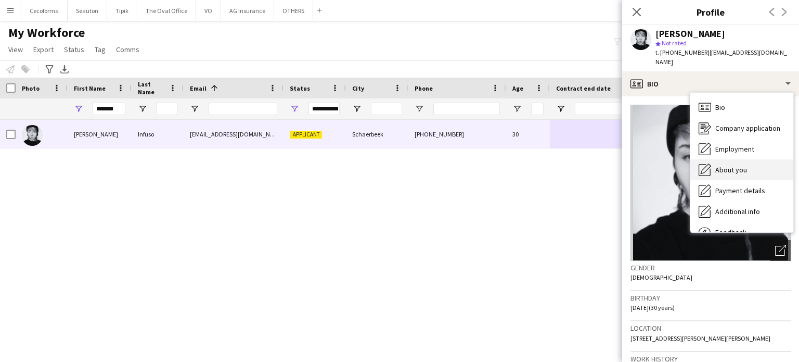
click at [730, 165] on span "About you" at bounding box center [731, 169] width 32 height 9
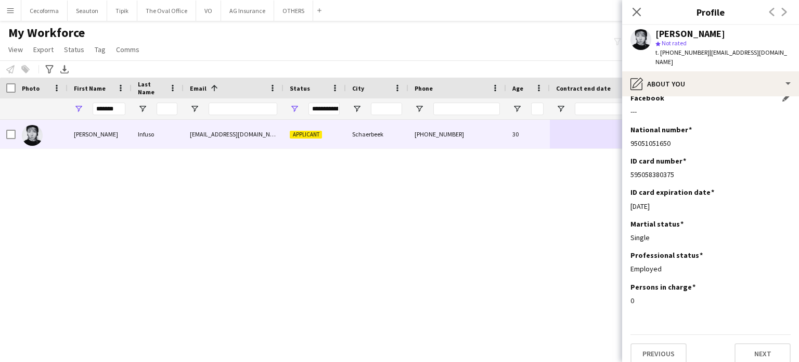
scroll to position [89, 0]
click at [637, 12] on icon at bounding box center [636, 12] width 10 height 10
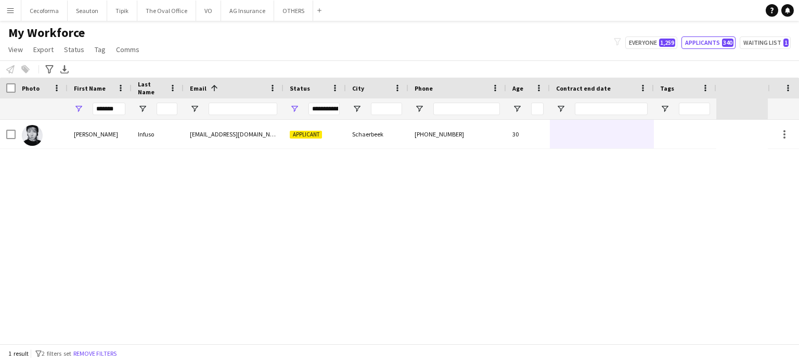
click at [575, 273] on div "Daniela Infuso [EMAIL_ADDRESS][PERSON_NAME][DOMAIN_NAME] Applicant [PERSON_NAME…" at bounding box center [384, 232] width 768 height 224
click at [288, 11] on button "OTHERS Close" at bounding box center [293, 11] width 39 height 20
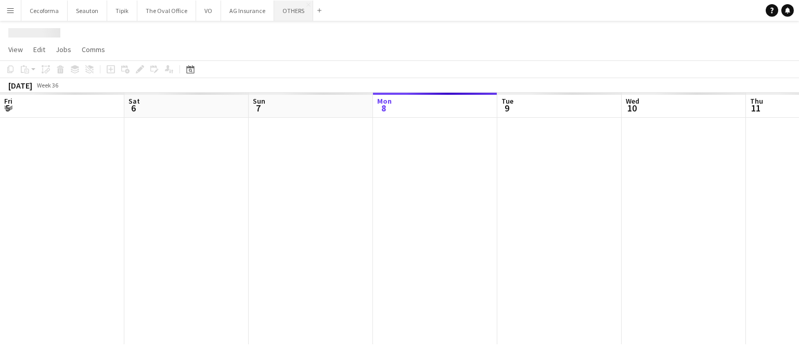
scroll to position [0, 249]
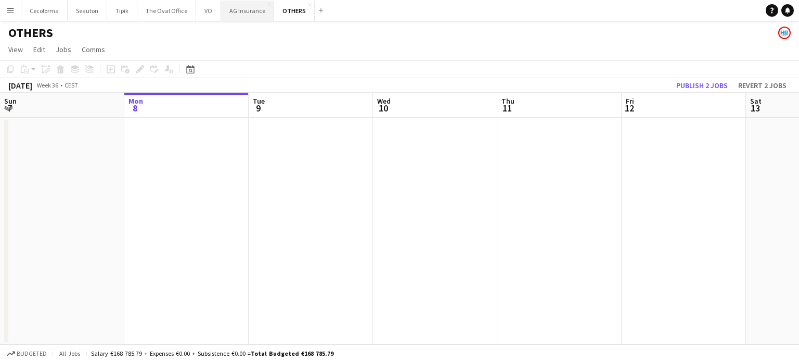
click at [239, 7] on button "AG Insurance Close" at bounding box center [247, 11] width 53 height 20
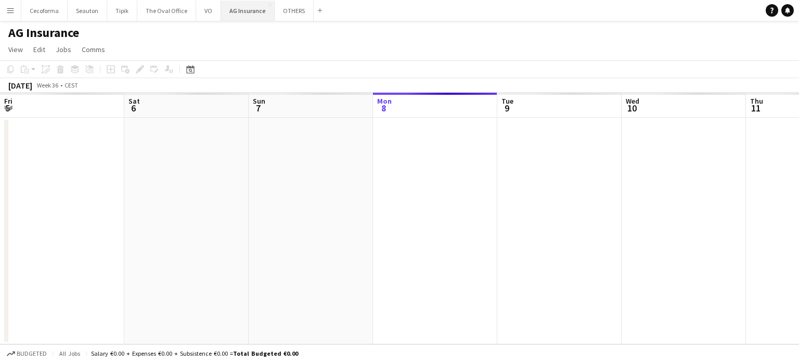
scroll to position [0, 249]
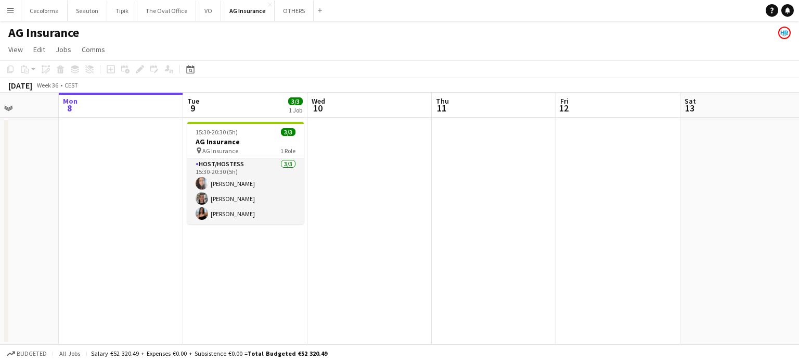
drag, startPoint x: 520, startPoint y: 201, endPoint x: 451, endPoint y: 187, distance: 70.7
click at [451, 187] on app-calendar-viewport "Fri 5 Sat 6 Sun 7 Mon 8 Tue 9 3/3 1 Job Wed 10 Thu 11 Fri 12 Sat 13 Sun 14 Mon …" at bounding box center [399, 218] width 799 height 251
click at [11, 8] on app-icon "Menu" at bounding box center [10, 10] width 8 height 8
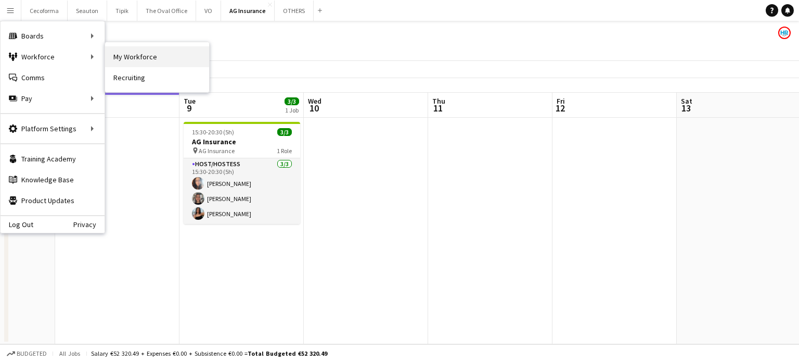
click at [142, 59] on link "My Workforce" at bounding box center [157, 56] width 104 height 21
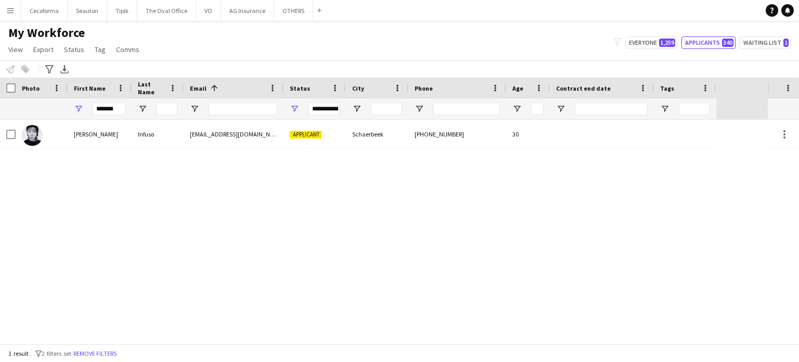
click at [335, 110] on div "**********" at bounding box center [323, 108] width 31 height 12
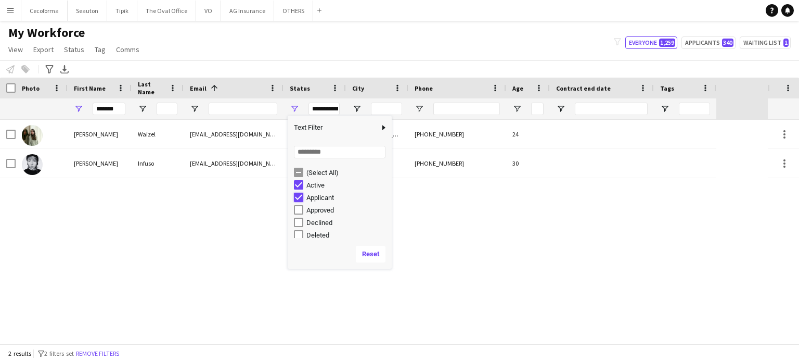
type input "**********"
click at [121, 107] on input "*******" at bounding box center [109, 108] width 33 height 12
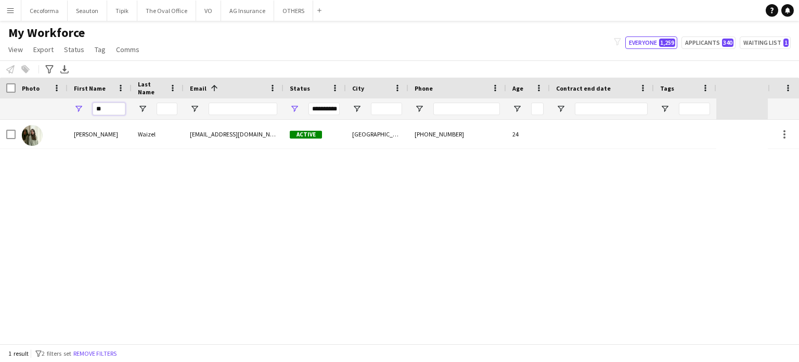
type input "*"
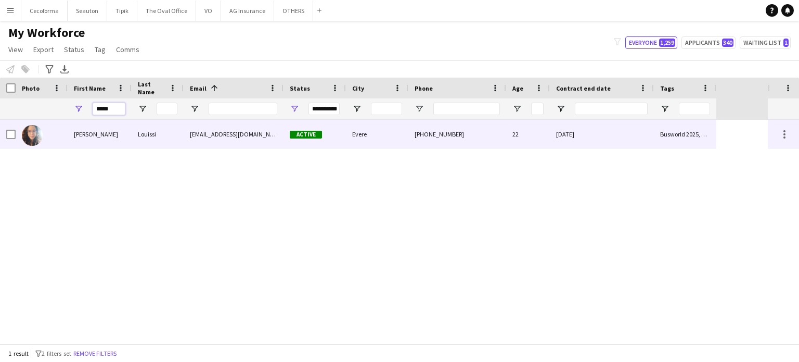
type input "*****"
click at [632, 133] on div "[DATE]" at bounding box center [602, 134] width 104 height 29
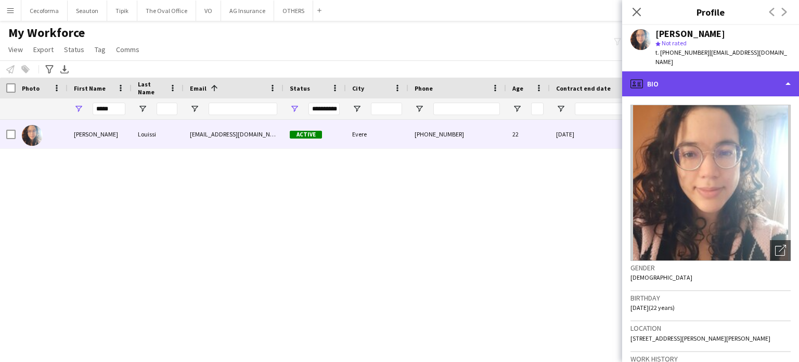
click at [786, 75] on div "profile Bio" at bounding box center [710, 83] width 177 height 25
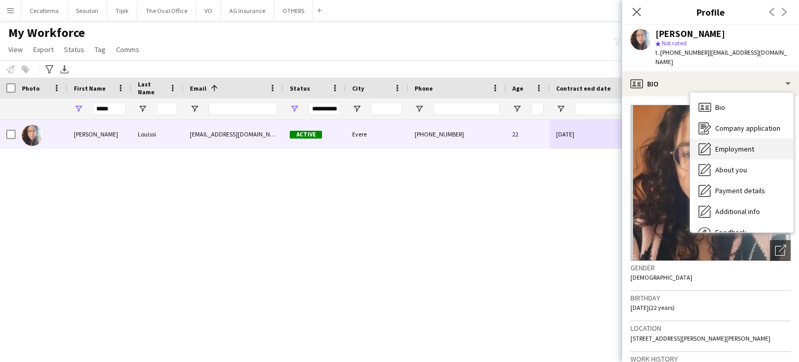
click at [737, 144] on span "Employment" at bounding box center [734, 148] width 39 height 9
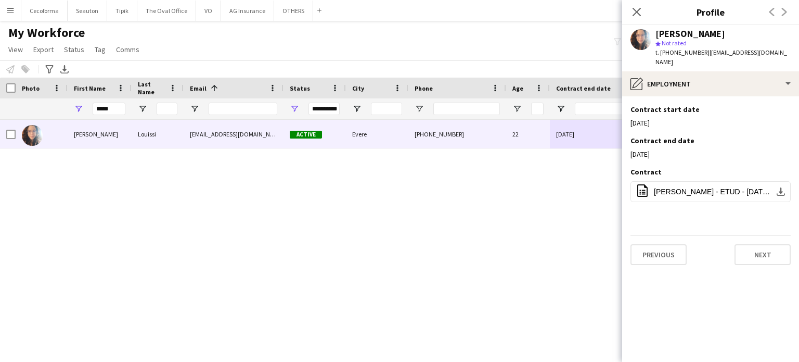
click at [791, 96] on app-section-data-types "Contract start date Edit this field [DATE] Contract end date Edit this field [D…" at bounding box center [710, 228] width 177 height 265
click at [786, 105] on app-icon "Edit this field" at bounding box center [786, 109] width 8 height 8
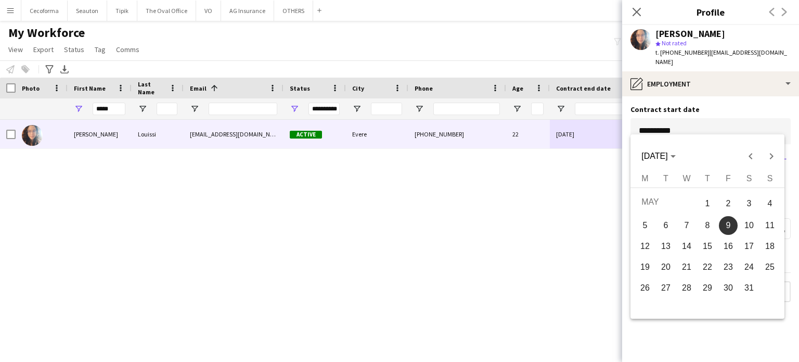
click at [695, 110] on body "Menu Boards Boards Boards All jobs Status Workforce Workforce My Workforce Recr…" at bounding box center [399, 181] width 799 height 362
click at [770, 156] on span "Next month" at bounding box center [771, 156] width 21 height 21
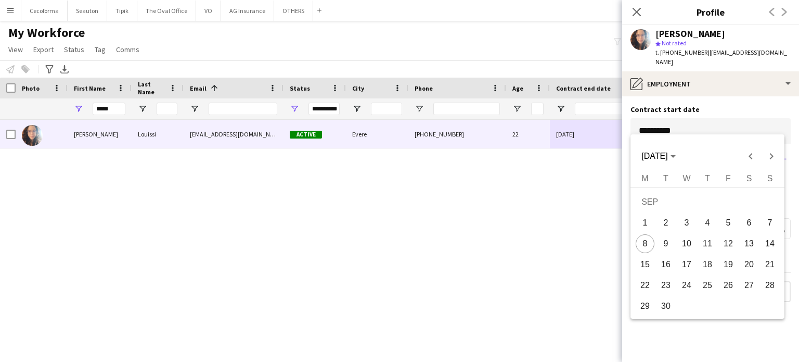
click at [668, 240] on span "9" at bounding box center [665, 243] width 19 height 19
type input "**********"
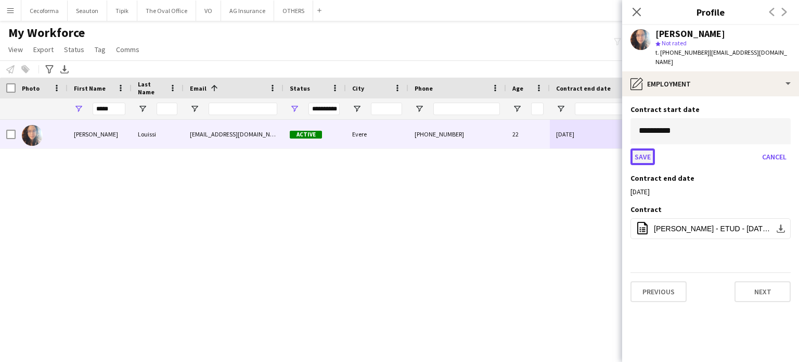
click at [640, 148] on button "Save" at bounding box center [642, 156] width 24 height 17
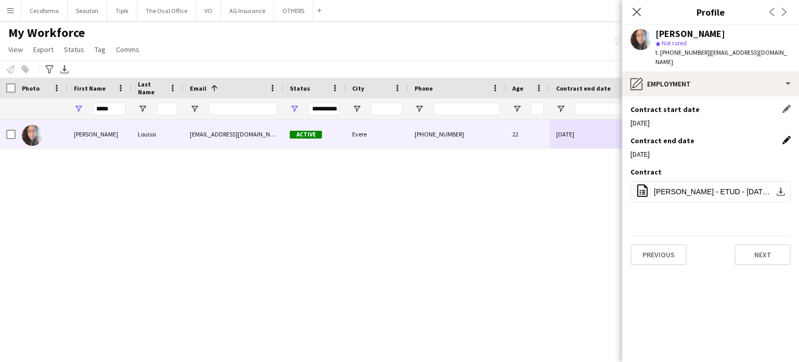
click at [786, 136] on app-icon "Edit this field" at bounding box center [786, 140] width 8 height 8
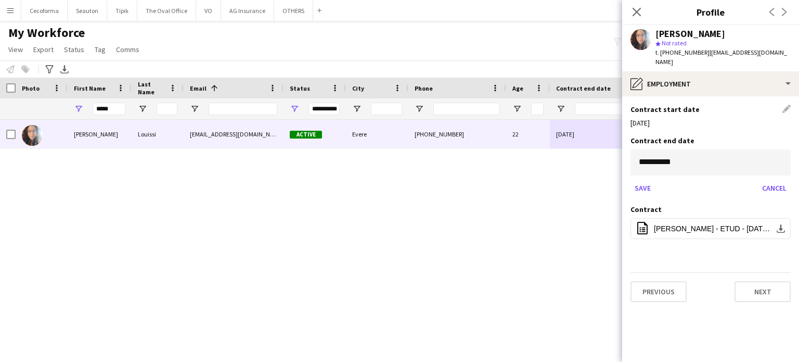
click at [772, 156] on body "Menu Boards Boards Boards All jobs Status Workforce Workforce My Workforce Recr…" at bounding box center [399, 181] width 799 height 362
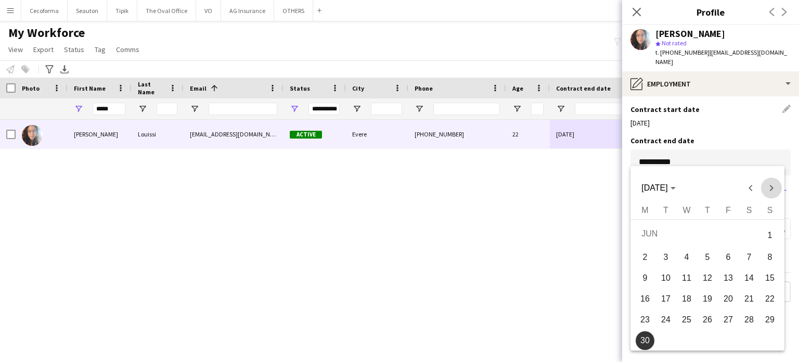
click at [772, 184] on span "Next month" at bounding box center [771, 187] width 21 height 21
click at [728, 339] on span "31" at bounding box center [728, 337] width 19 height 19
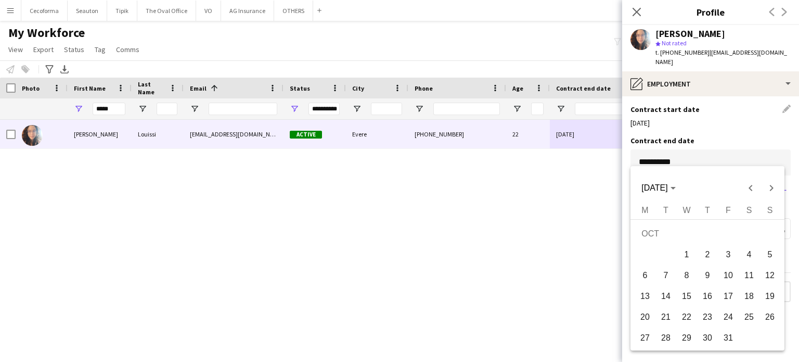
type input "**********"
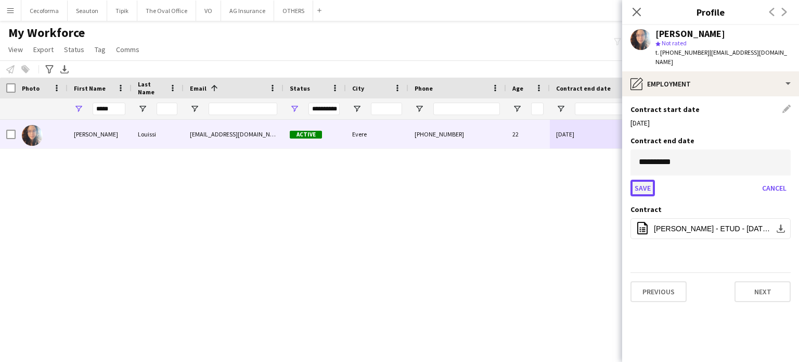
click at [641, 179] on button "Save" at bounding box center [642, 187] width 24 height 17
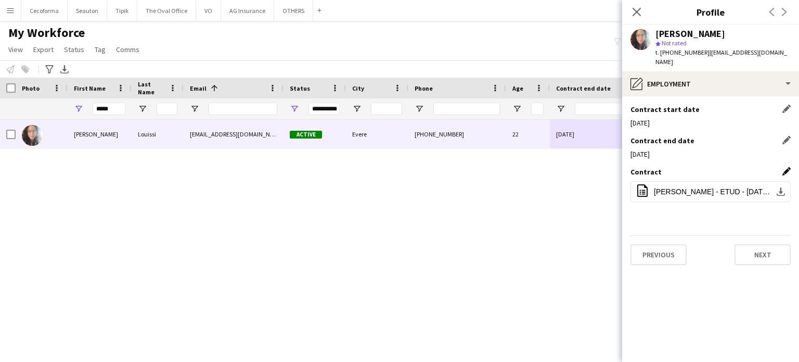
click at [784, 167] on app-icon "Edit this field" at bounding box center [786, 171] width 8 height 8
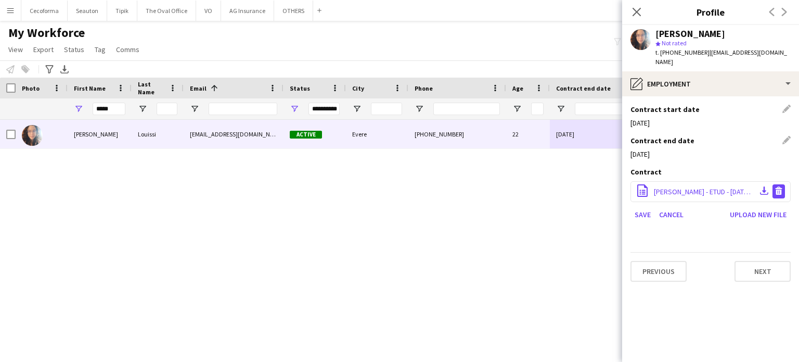
click at [780, 186] on app-icon "Delete file" at bounding box center [779, 191] width 8 height 10
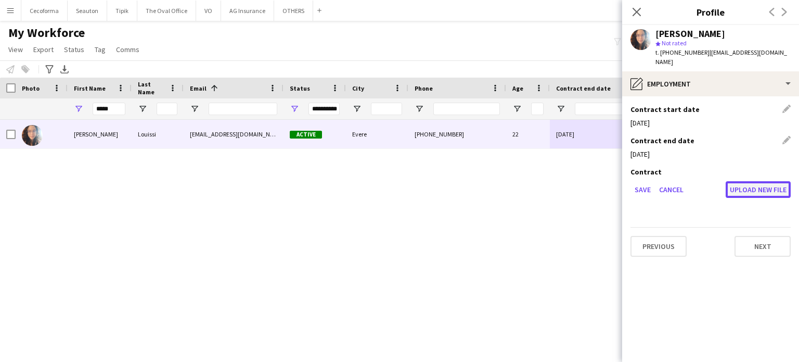
click at [757, 181] on button "Upload new file" at bounding box center [758, 189] width 65 height 17
click at [762, 181] on button "Upload new file" at bounding box center [758, 189] width 65 height 17
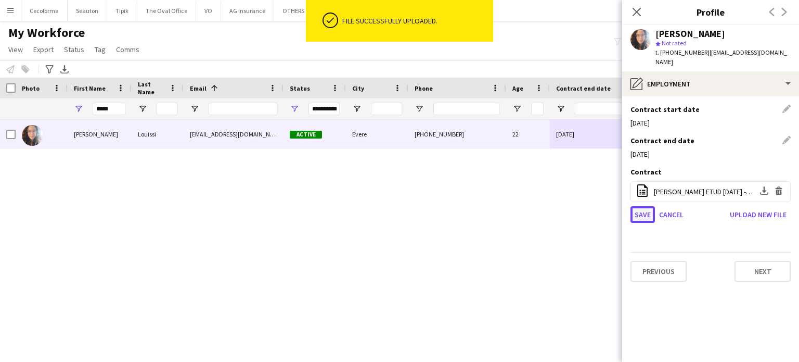
click at [638, 206] on button "Save" at bounding box center [642, 214] width 24 height 17
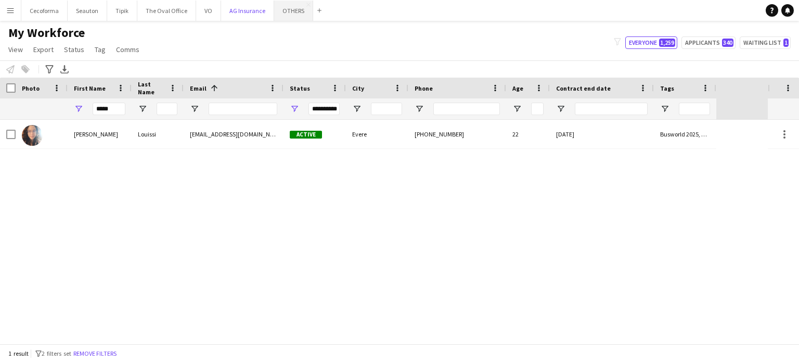
drag, startPoint x: 239, startPoint y: 10, endPoint x: 302, endPoint y: 8, distance: 63.0
click at [239, 9] on button "AG Insurance Close" at bounding box center [247, 11] width 53 height 20
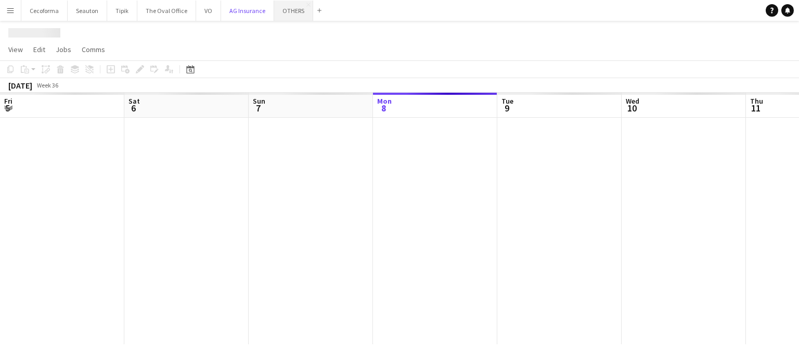
scroll to position [0, 249]
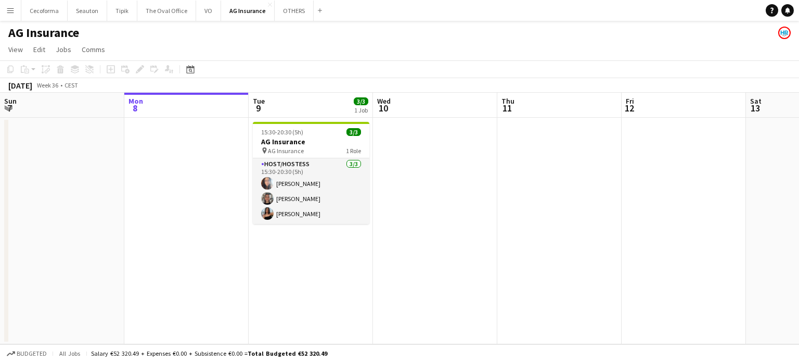
click at [10, 11] on app-icon "Menu" at bounding box center [10, 10] width 8 height 8
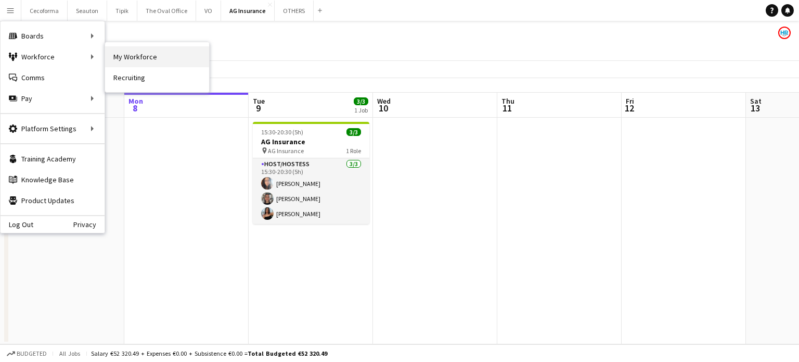
click at [149, 56] on link "My Workforce" at bounding box center [157, 56] width 104 height 21
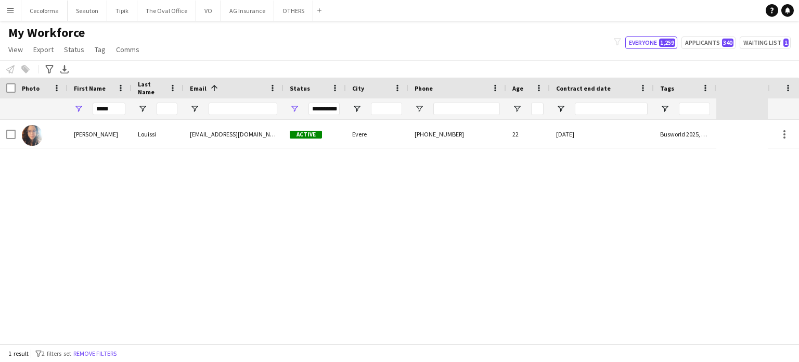
click at [333, 107] on div "**********" at bounding box center [323, 108] width 31 height 12
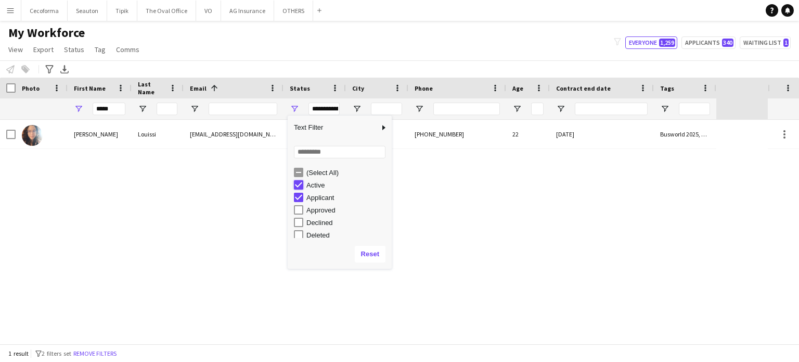
type input "**********"
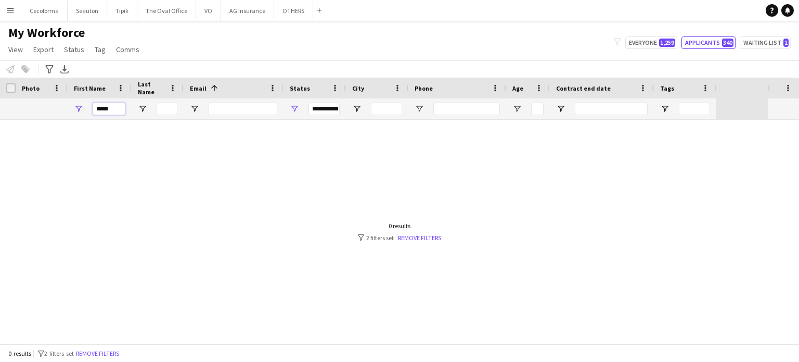
click at [114, 106] on input "*****" at bounding box center [109, 108] width 33 height 12
type input "*"
type input "********"
click at [328, 111] on div "**********" at bounding box center [323, 108] width 31 height 12
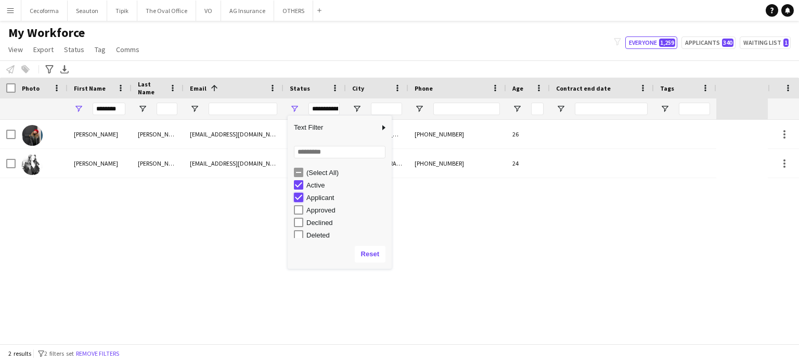
type input "**********"
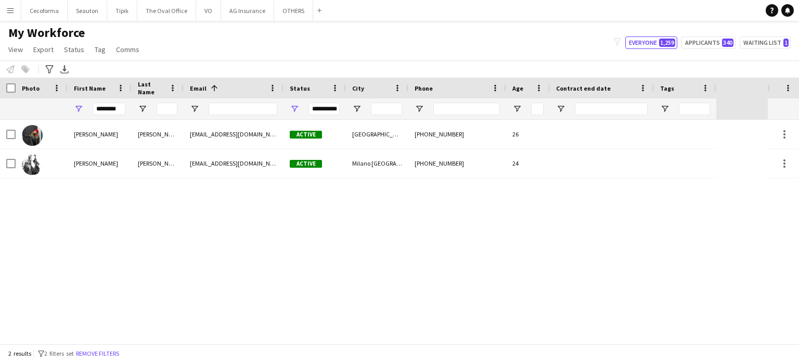
click at [242, 201] on div "Ludovica Mancinelli ludo.mancinelli99@gmail.com Active Waterloo +393394489908 2…" at bounding box center [384, 232] width 768 height 224
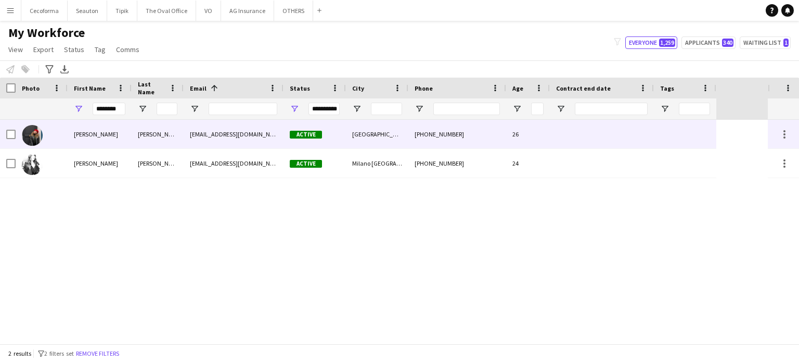
click at [547, 135] on div "26" at bounding box center [528, 134] width 44 height 29
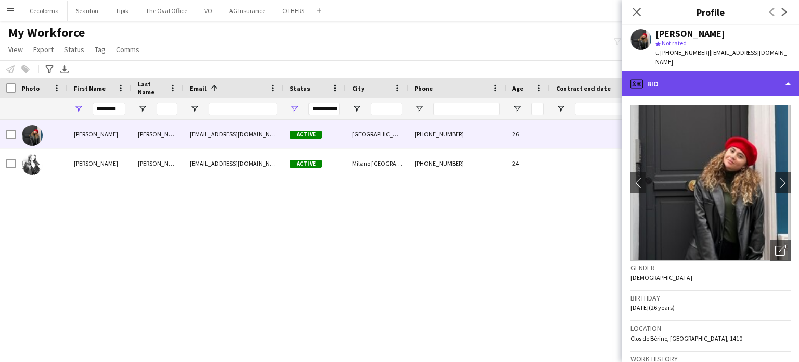
click at [788, 74] on div "profile Bio" at bounding box center [710, 83] width 177 height 25
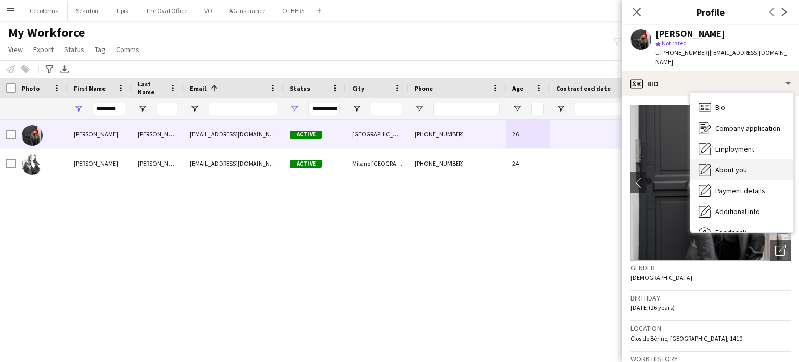
click at [740, 165] on span "About you" at bounding box center [731, 169] width 32 height 9
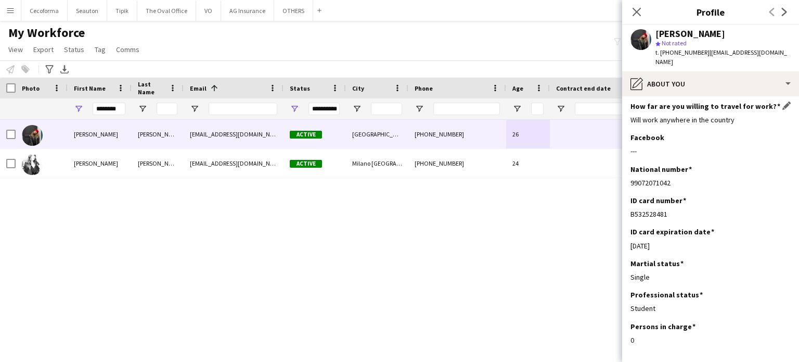
scroll to position [52, 0]
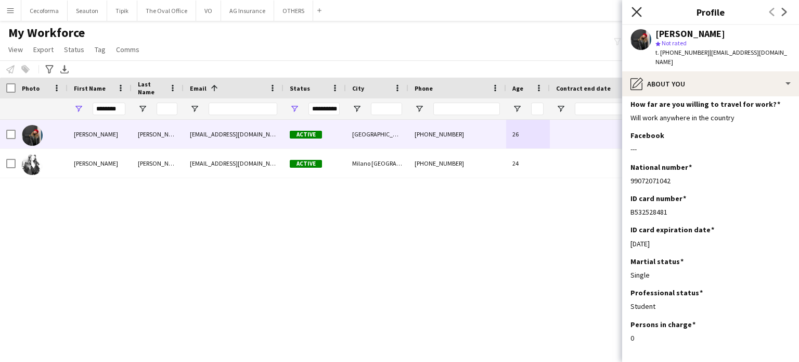
click at [637, 16] on icon "Close pop-in" at bounding box center [636, 12] width 10 height 10
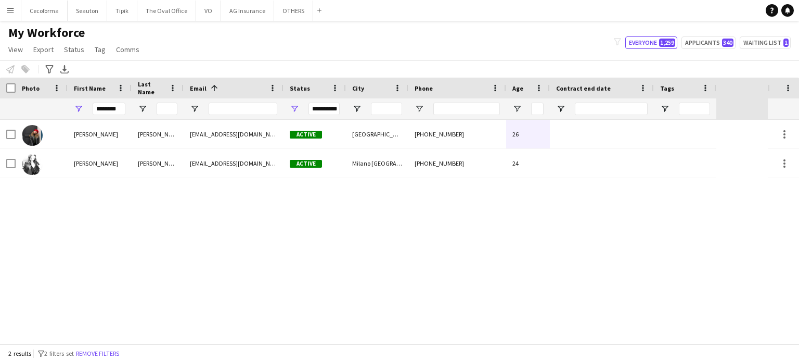
click at [592, 263] on div "Ludovica Mancinelli ludo.mancinelli99@gmail.com Active Waterloo +393394489908 2…" at bounding box center [384, 232] width 768 height 224
drag, startPoint x: 240, startPoint y: 12, endPoint x: 266, endPoint y: 2, distance: 27.5
click at [240, 12] on button "AG Insurance Close" at bounding box center [247, 11] width 53 height 20
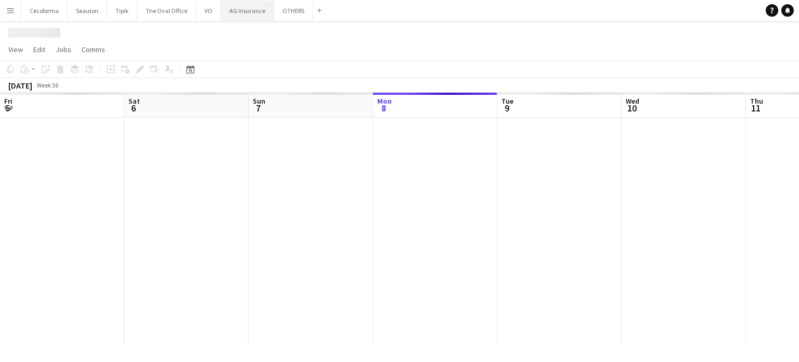
scroll to position [0, 249]
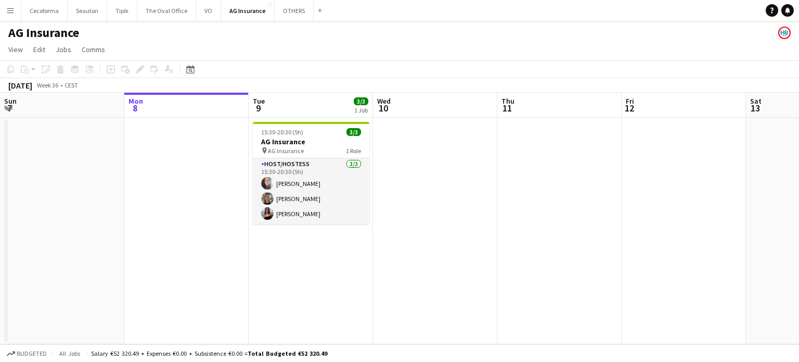
click at [12, 11] on app-icon "Menu" at bounding box center [10, 10] width 8 height 8
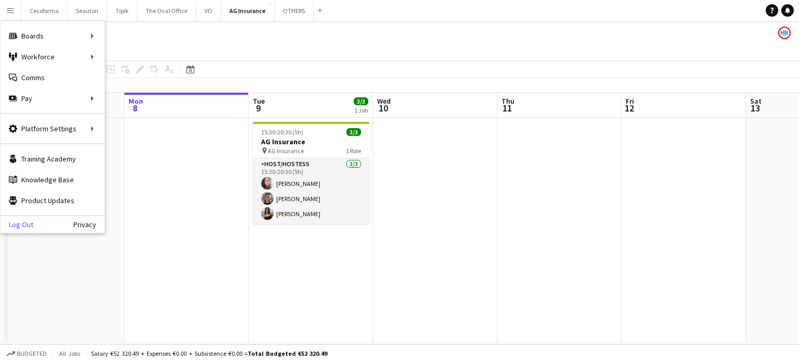
click at [19, 226] on link "Log Out" at bounding box center [17, 224] width 33 height 8
